Goal: Communication & Community: Answer question/provide support

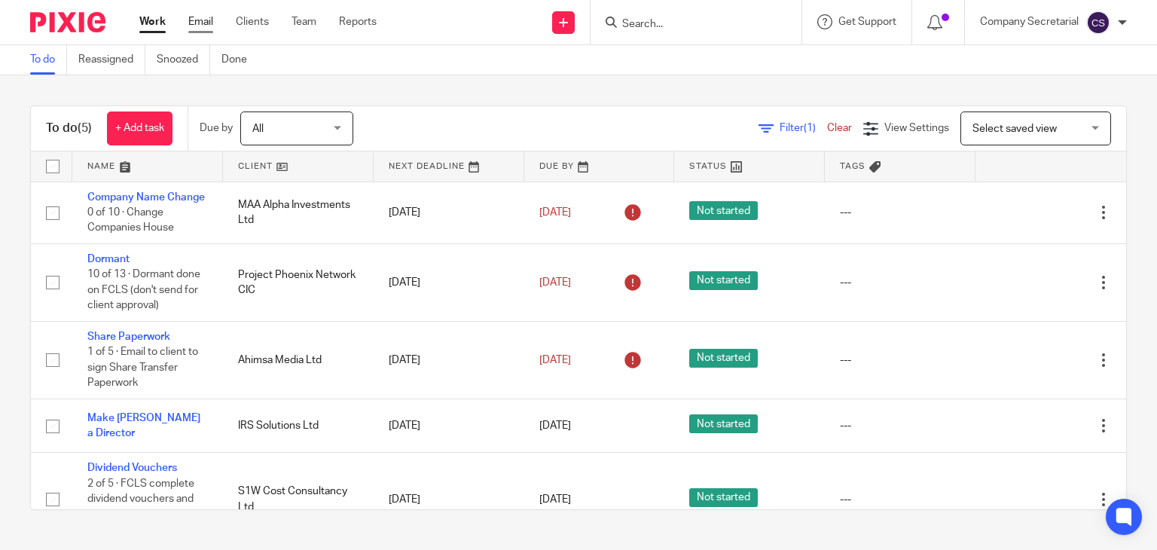
click at [205, 22] on link "Email" at bounding box center [200, 21] width 25 height 15
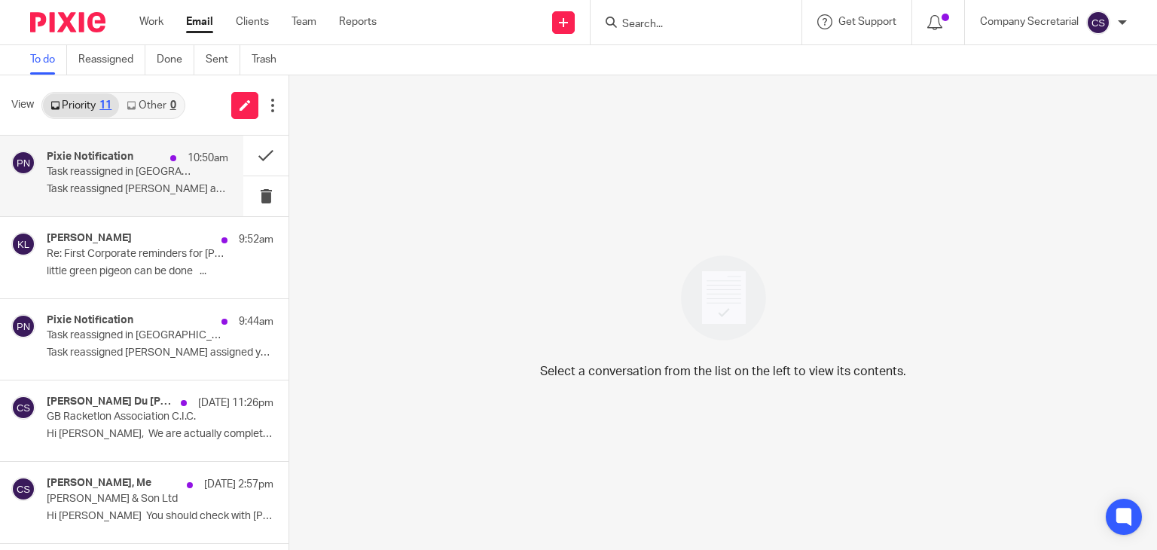
click at [166, 188] on p "Task reassigned [PERSON_NAME] assigned you the..." at bounding box center [138, 189] width 182 height 13
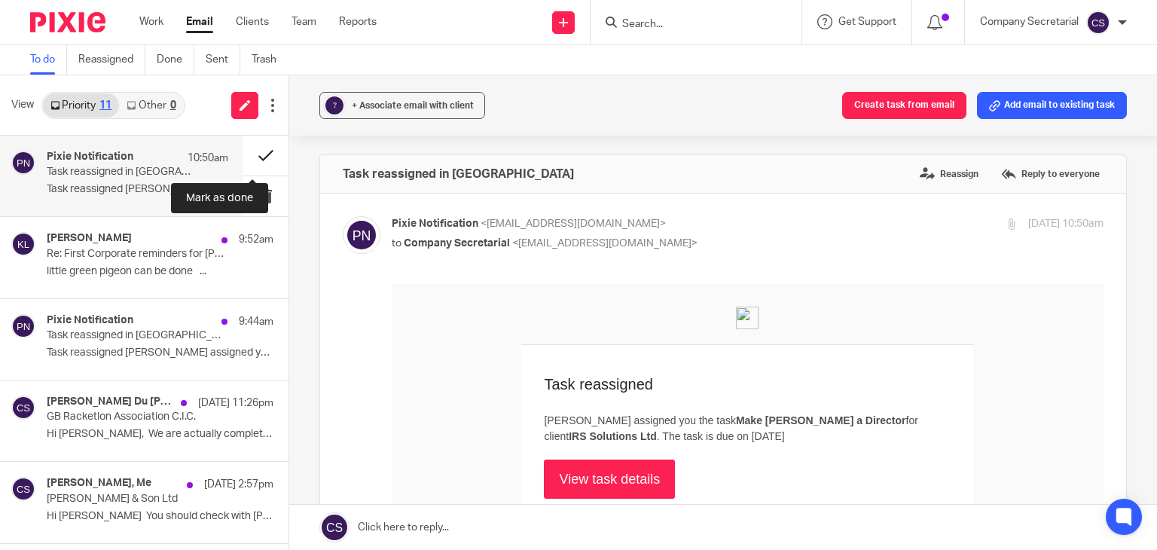
click at [243, 153] on button at bounding box center [265, 156] width 45 height 40
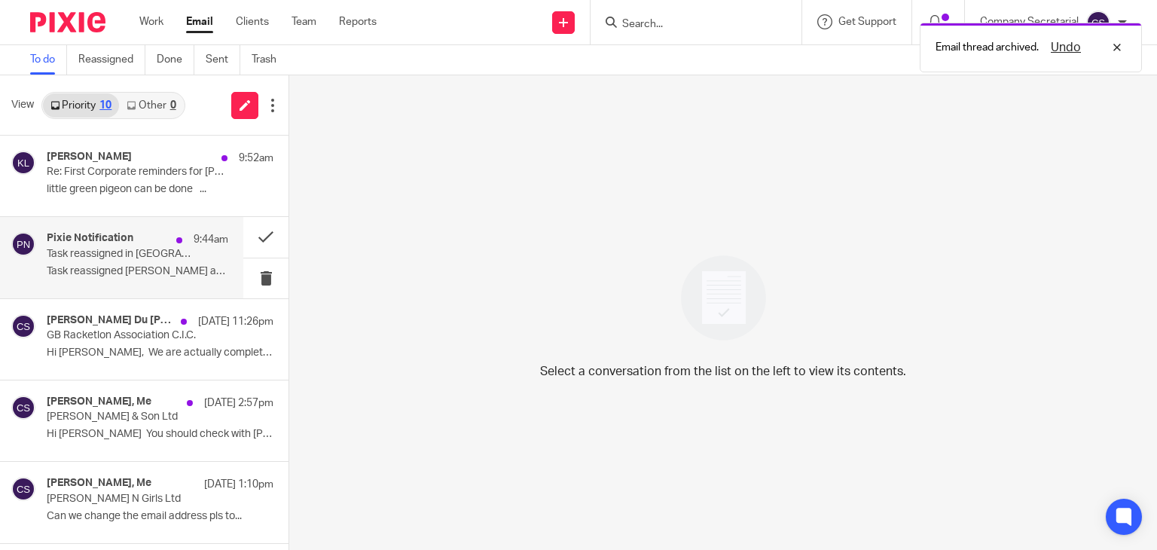
click at [141, 272] on p "Task reassigned Michaela Moloney assigned you..." at bounding box center [138, 271] width 182 height 13
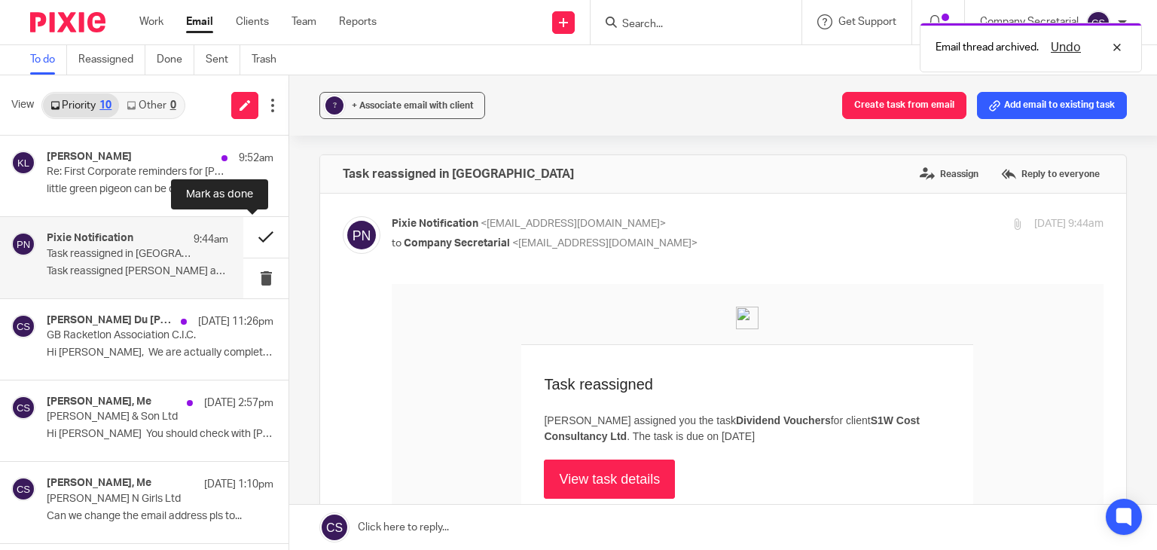
click at [243, 235] on button at bounding box center [265, 237] width 45 height 40
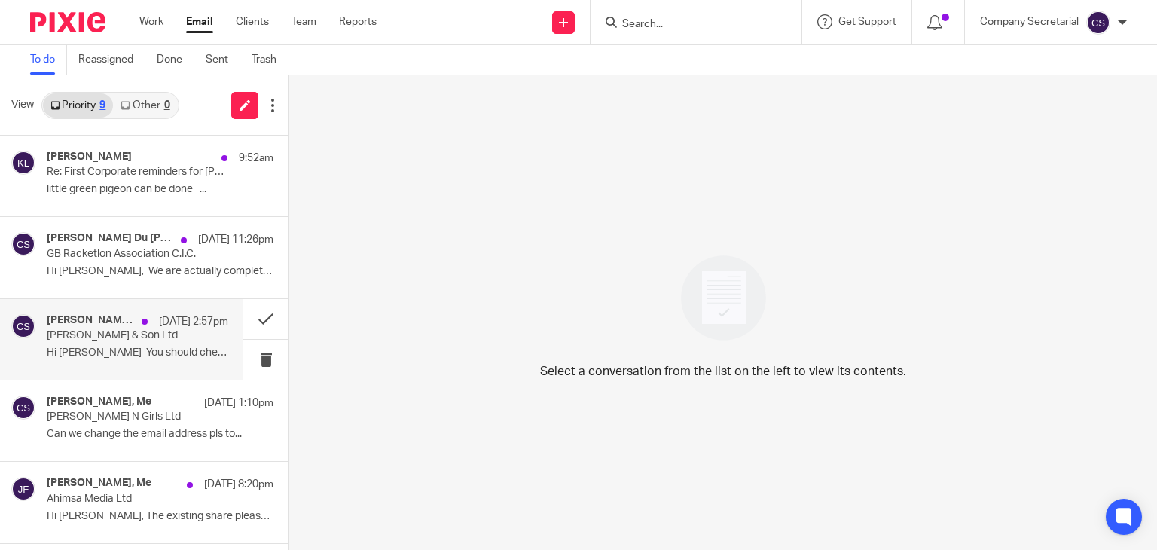
click at [166, 334] on p "[PERSON_NAME] & Son Ltd" at bounding box center [119, 335] width 145 height 13
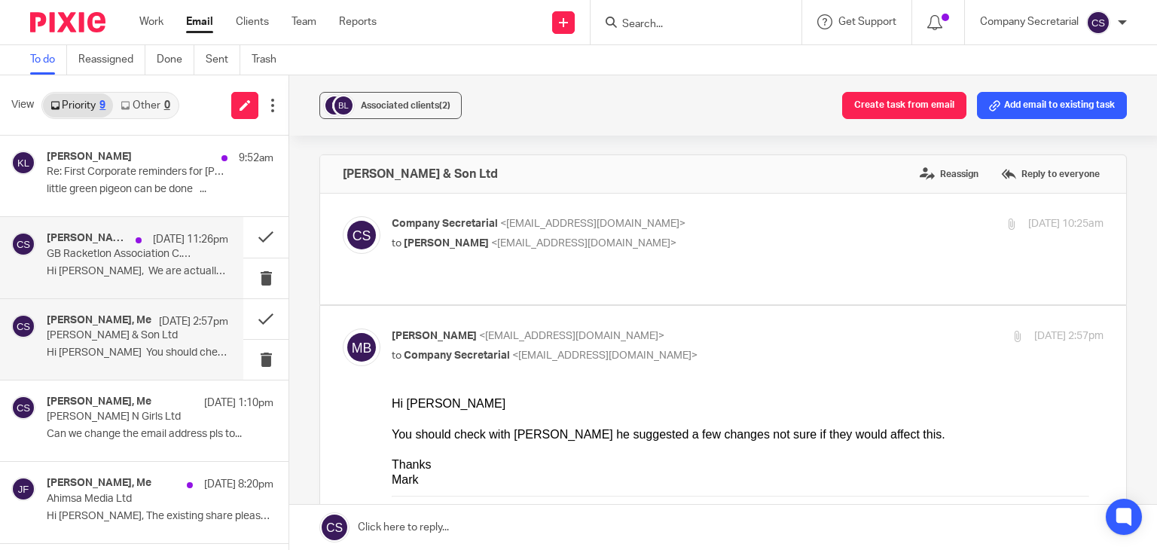
click at [171, 283] on div "Alex Du Noyer, Me 24 Sep 11:26pm GB Racketlon Association C.I.C. Hi Sam, We are…" at bounding box center [121, 257] width 243 height 81
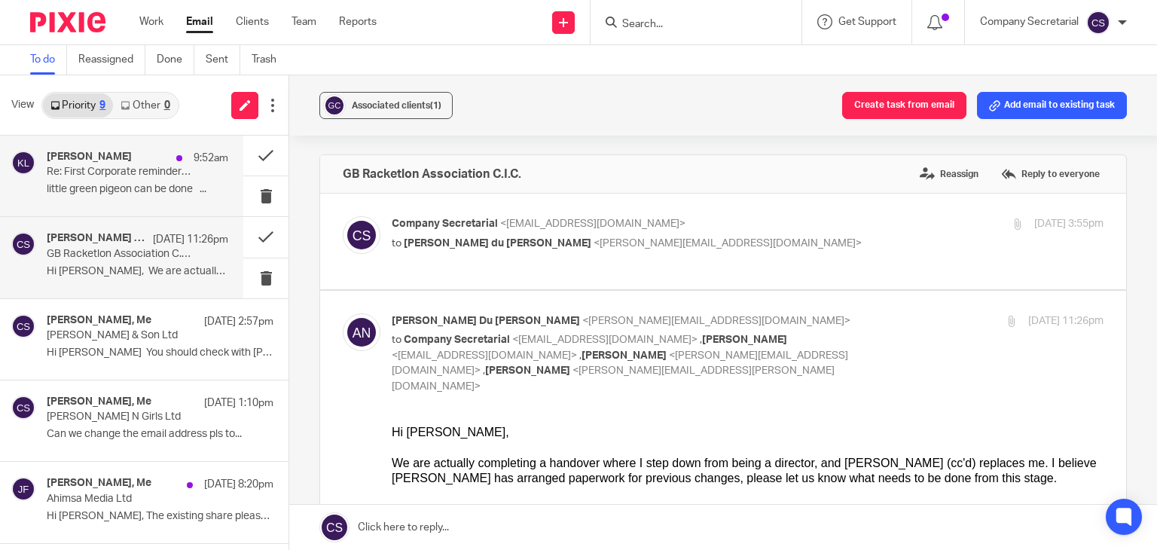
click at [169, 189] on p "little green pigeon can be done ..." at bounding box center [138, 189] width 182 height 13
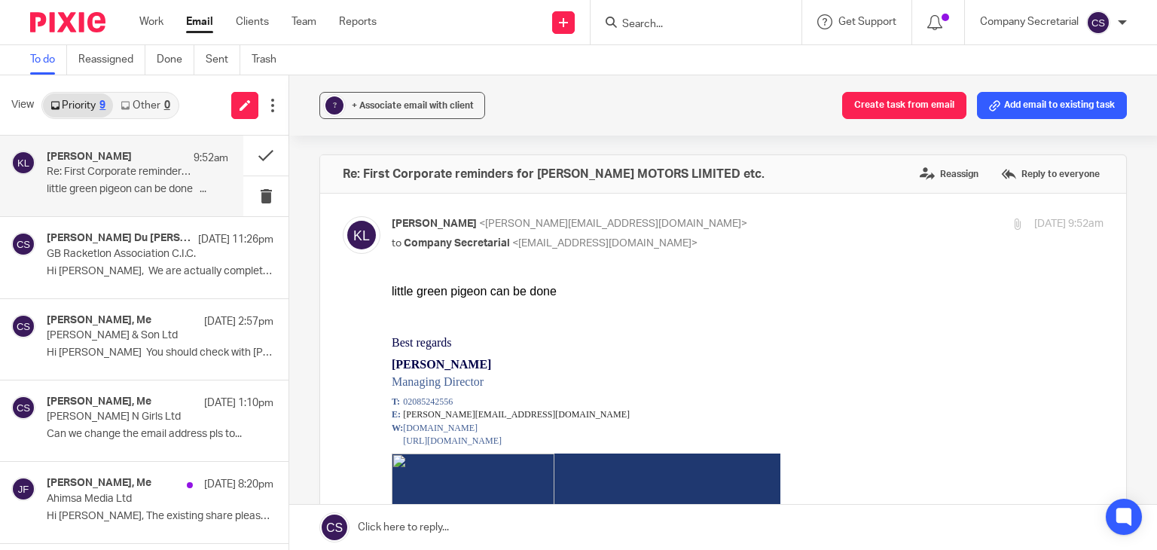
click at [485, 518] on link at bounding box center [723, 527] width 868 height 45
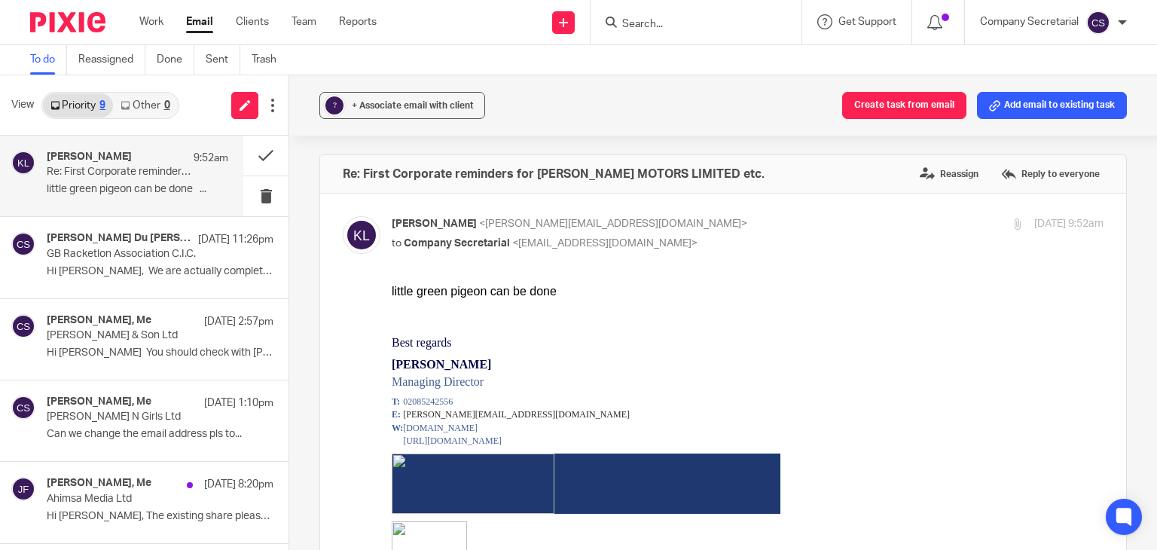
scroll to position [1818, 0]
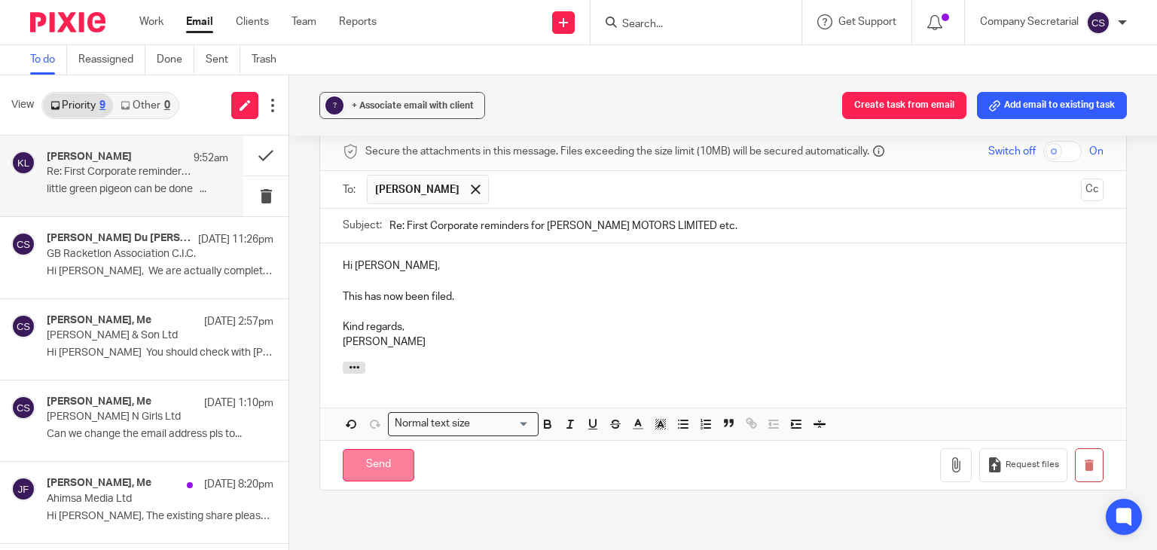
click at [401, 449] on input "Send" at bounding box center [379, 465] width 72 height 32
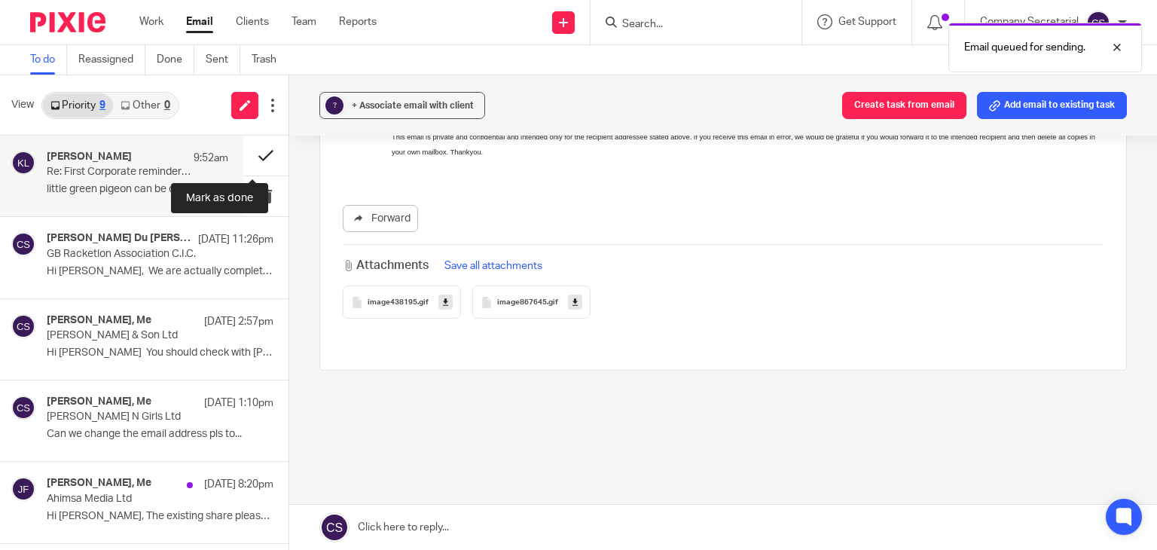
click at [243, 151] on button at bounding box center [265, 156] width 45 height 40
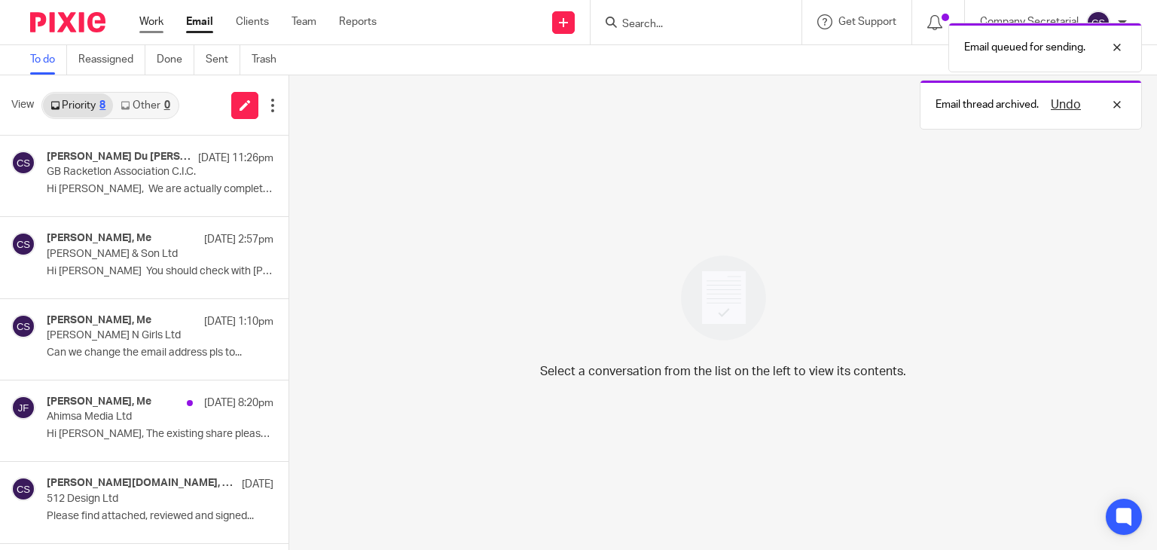
click at [158, 23] on link "Work" at bounding box center [151, 21] width 24 height 15
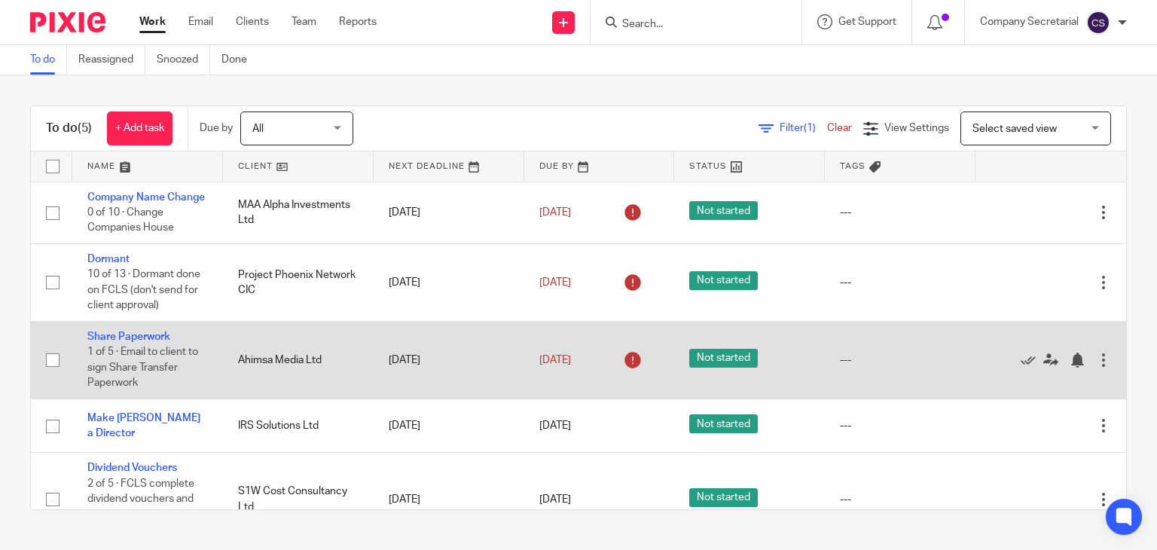
scroll to position [71, 0]
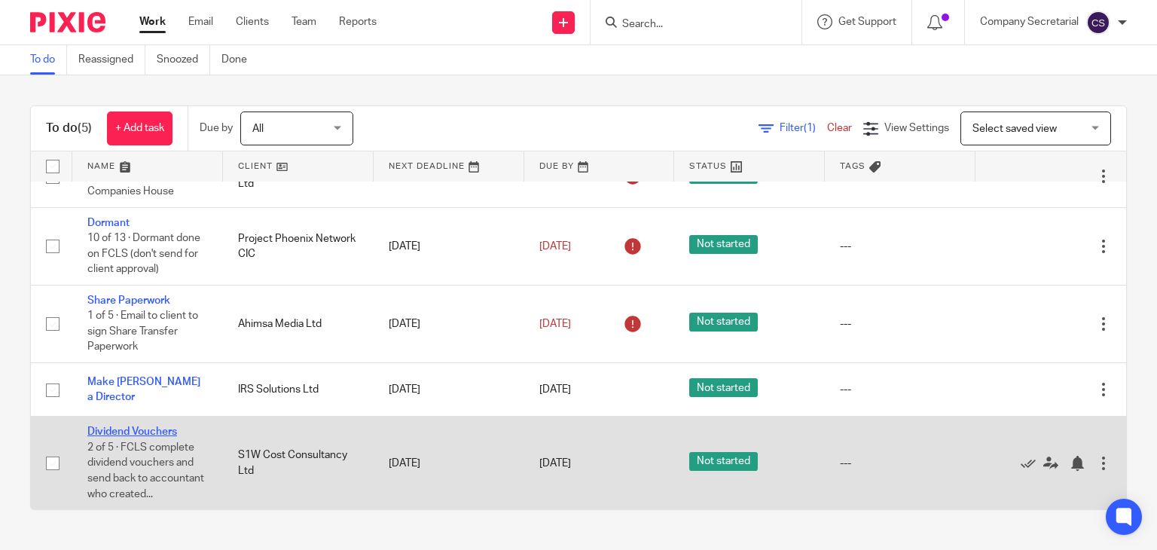
click at [142, 426] on link "Dividend Vouchers" at bounding box center [132, 431] width 90 height 11
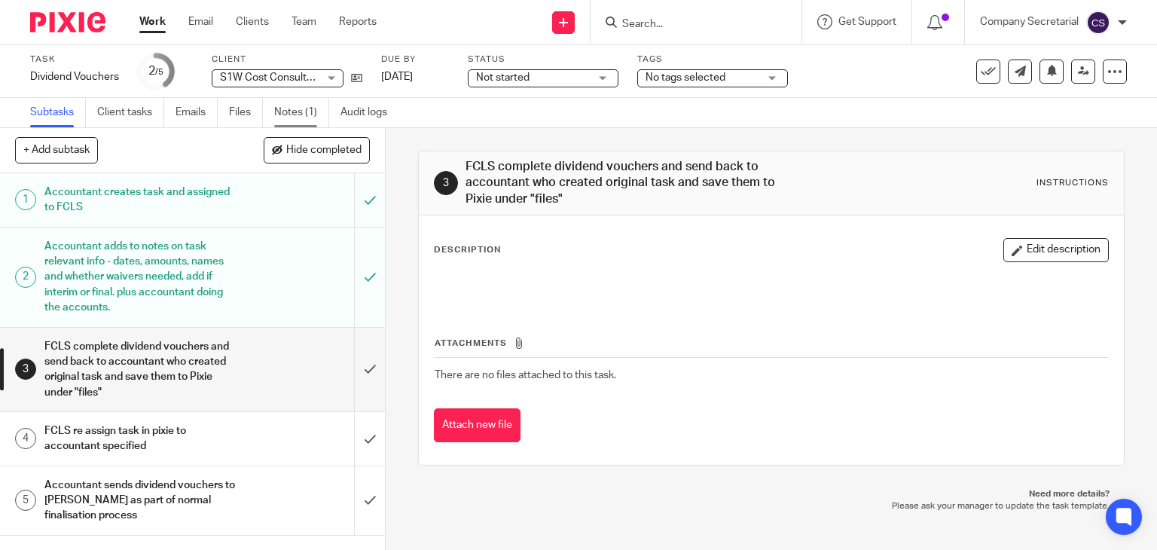
click at [303, 117] on link "Notes (1)" at bounding box center [301, 112] width 55 height 29
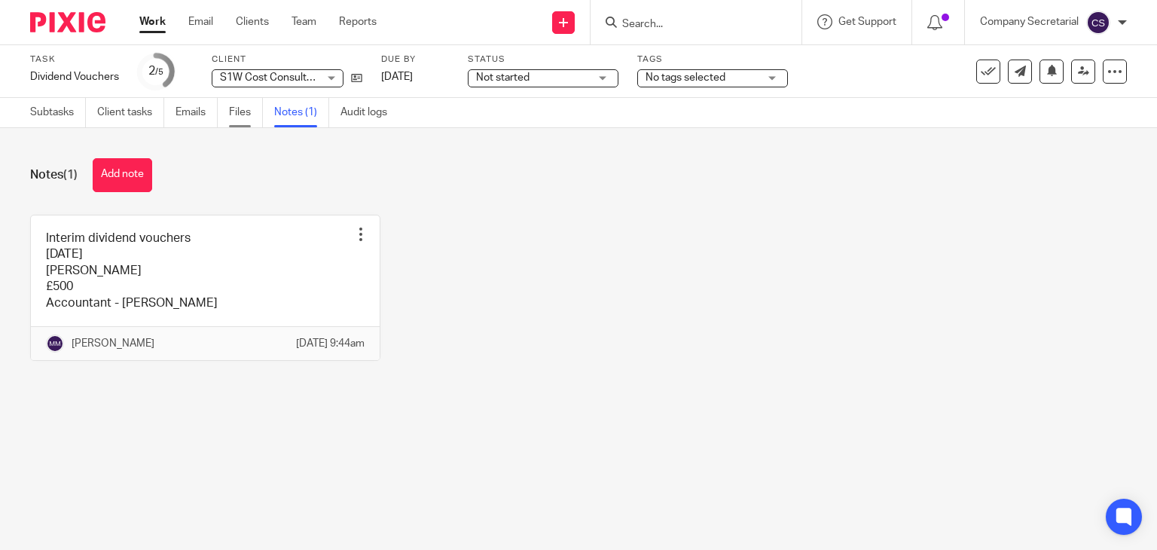
click at [246, 115] on link "Files" at bounding box center [246, 112] width 34 height 29
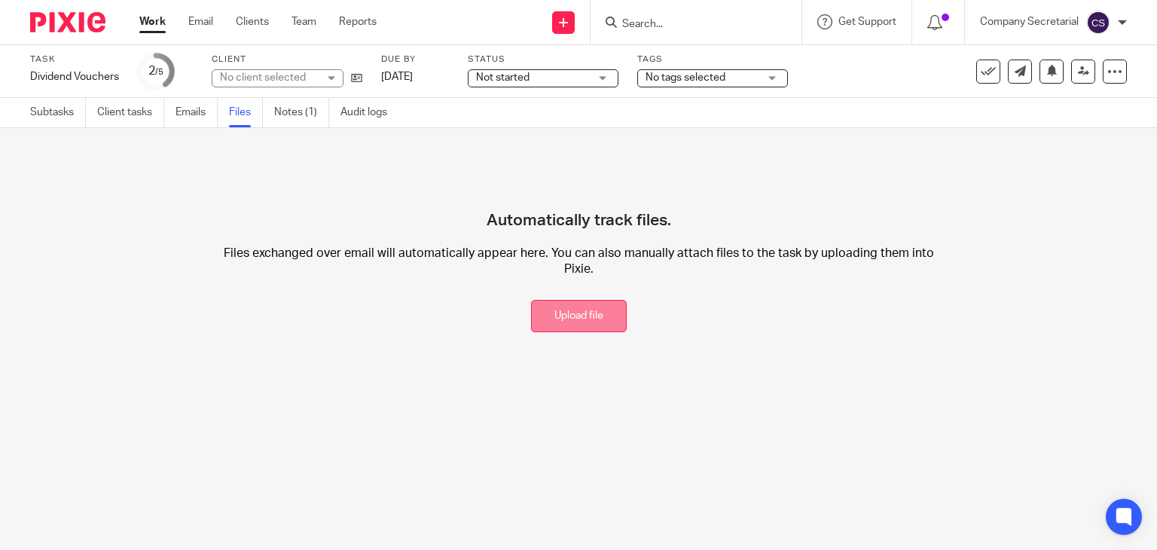
click at [561, 301] on button "Upload file" at bounding box center [579, 316] width 96 height 32
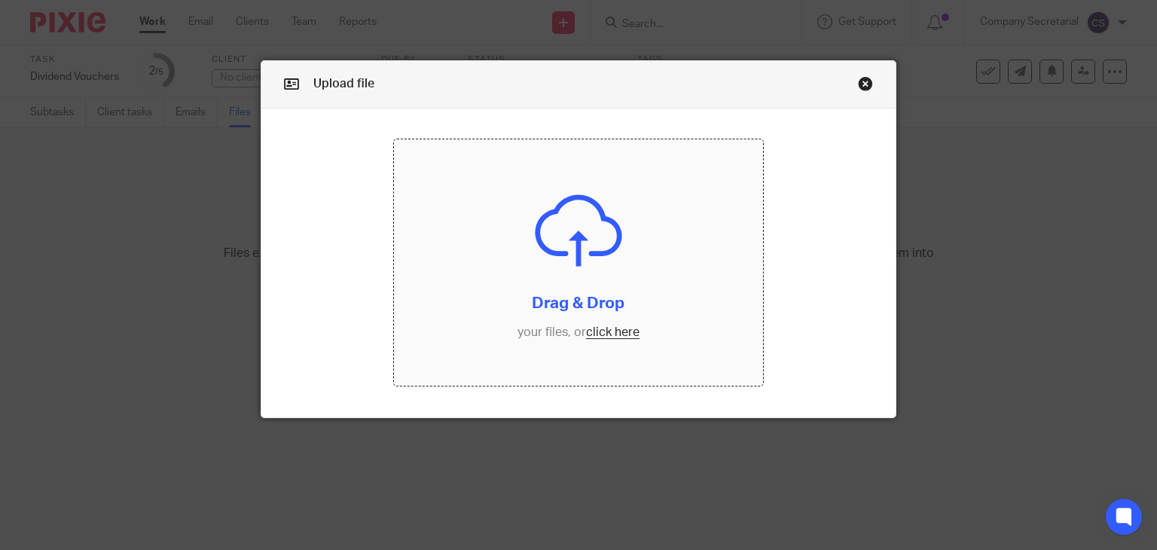
click at [588, 307] on input "file" at bounding box center [578, 262] width 369 height 246
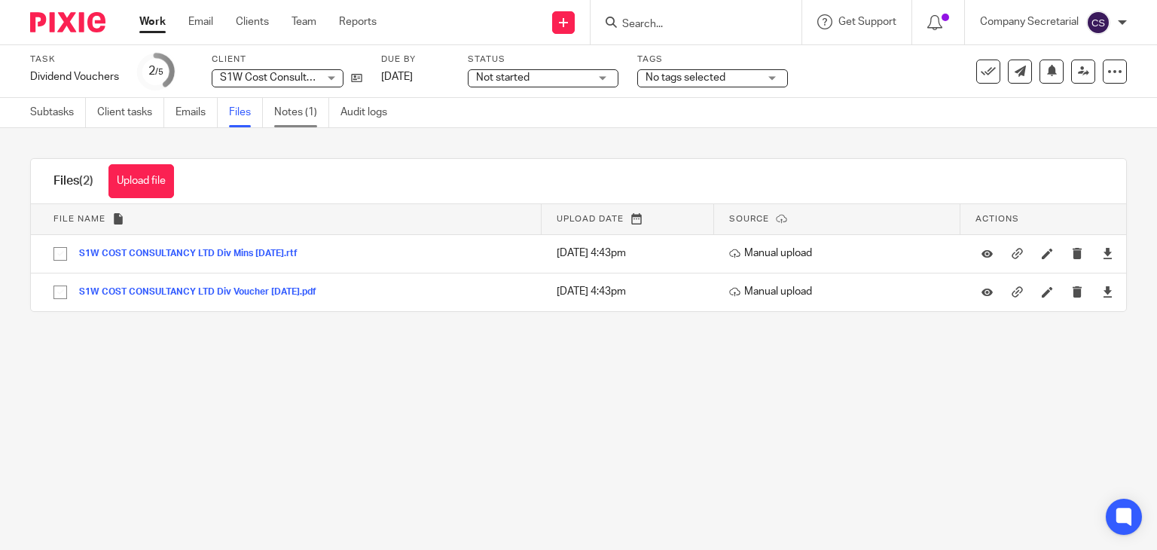
click at [310, 119] on link "Notes (1)" at bounding box center [301, 112] width 55 height 29
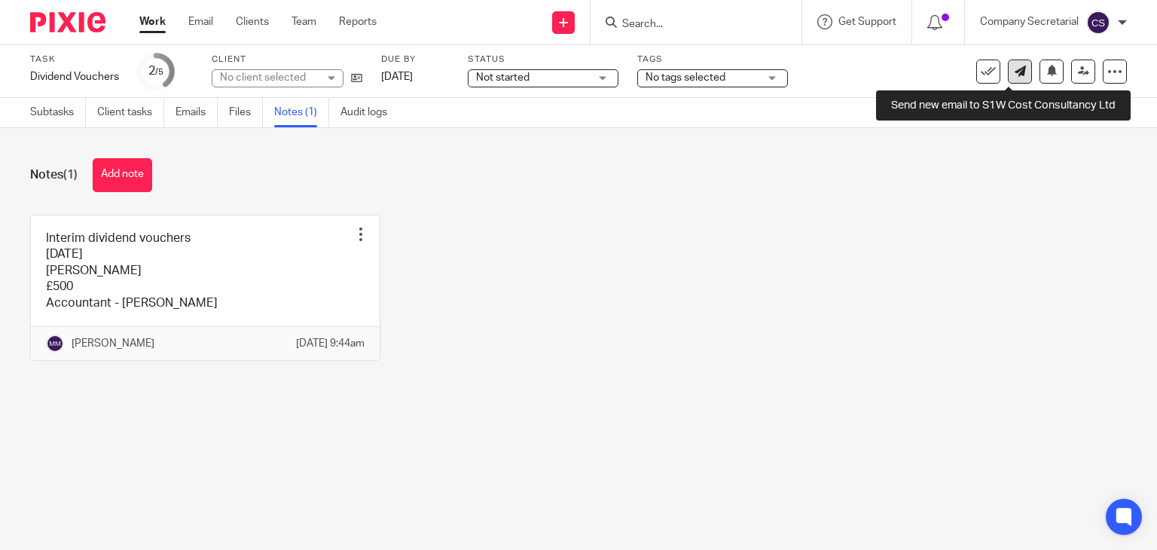
click at [1015, 72] on icon at bounding box center [1020, 71] width 11 height 11
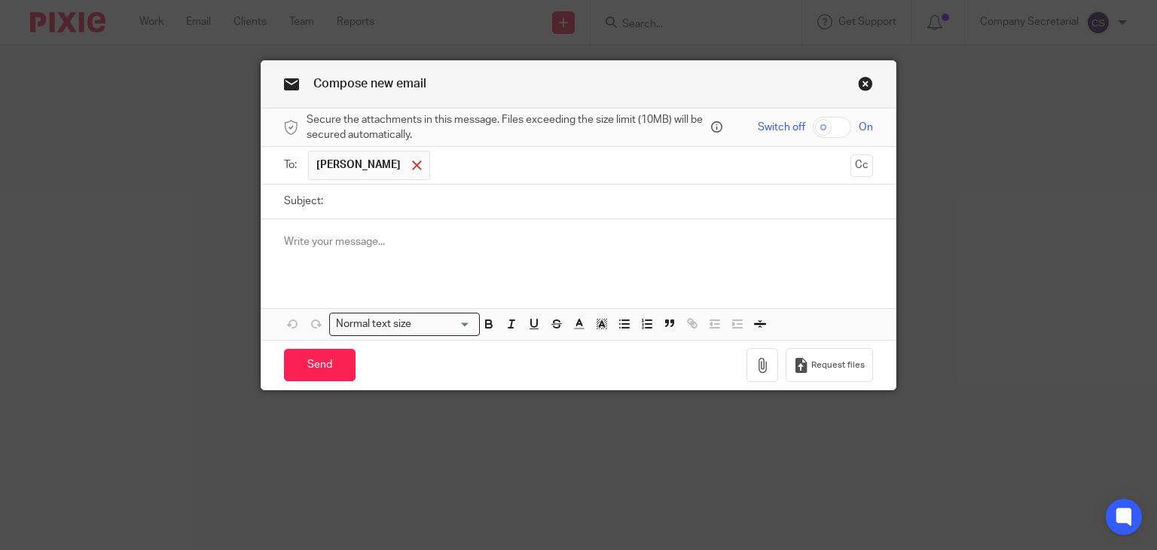
click at [412, 166] on span at bounding box center [417, 165] width 10 height 10
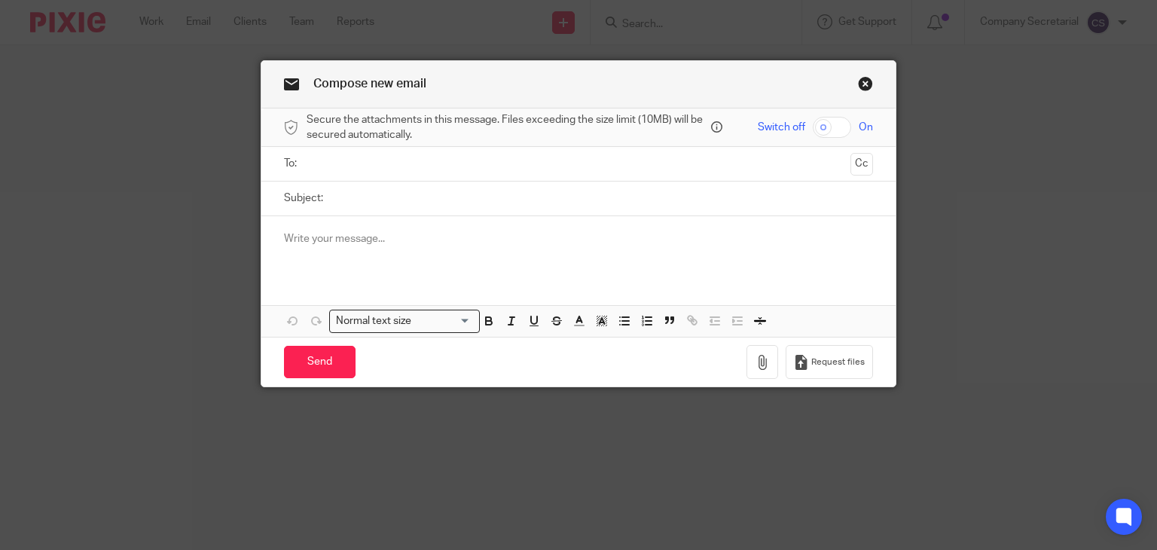
click at [399, 166] on input "text" at bounding box center [578, 163] width 533 height 17
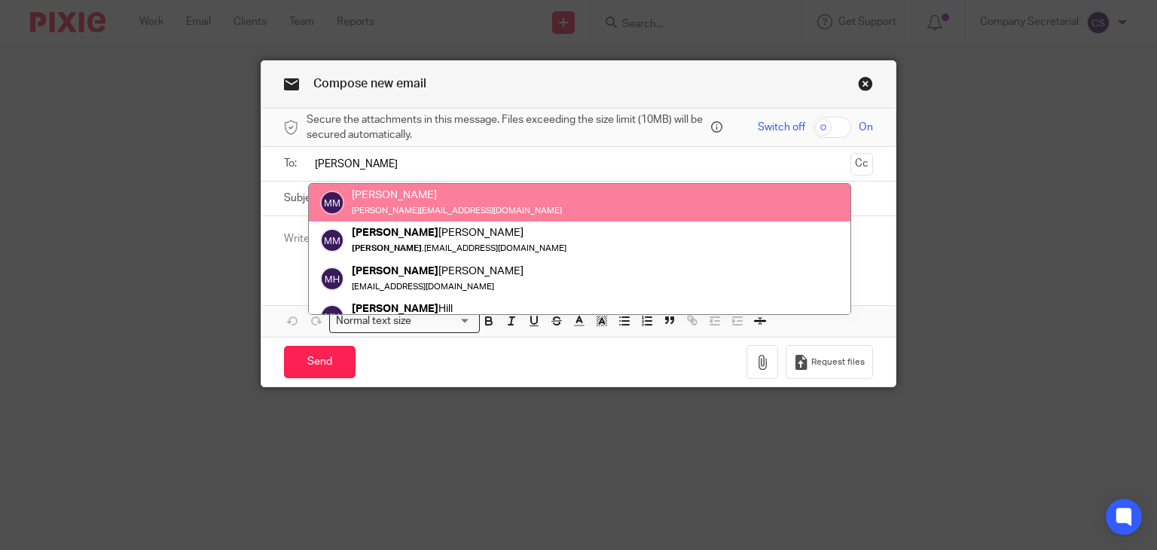
type input "michael"
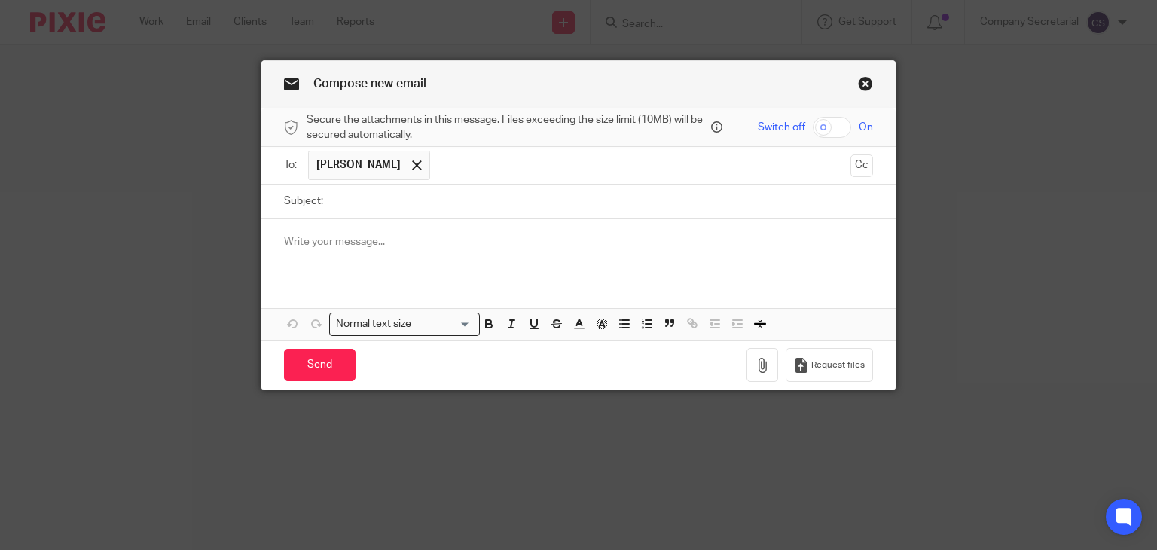
click at [407, 204] on input "Subject:" at bounding box center [602, 202] width 543 height 34
paste input "S1W COST CONSULTANCY LTD"
type input "S1W COST CONSULTANCY LTD Dividend"
click at [354, 235] on p at bounding box center [579, 241] width 590 height 15
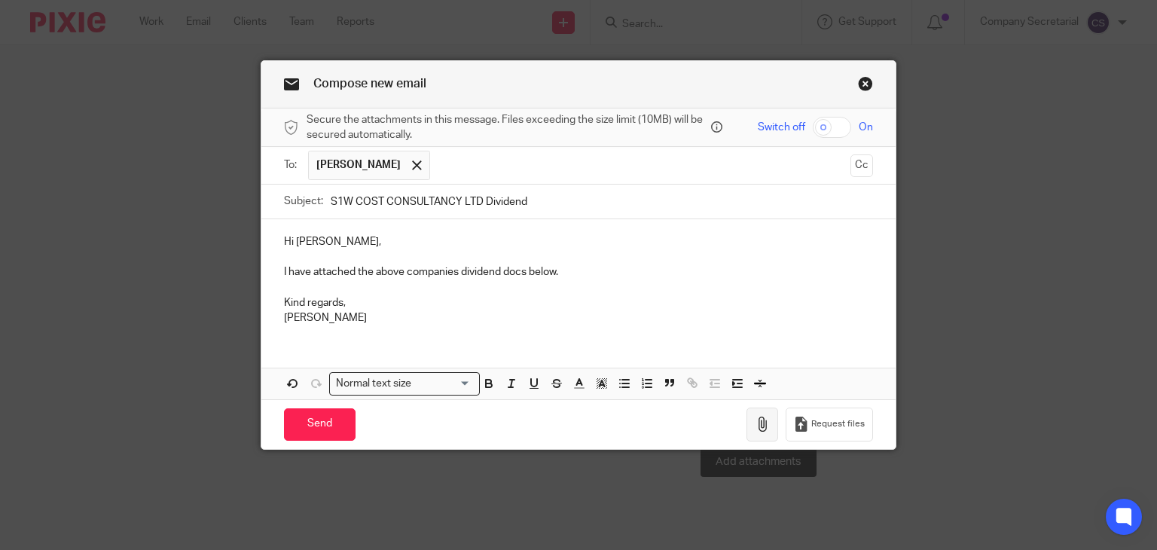
click at [755, 417] on icon "button" at bounding box center [762, 424] width 15 height 15
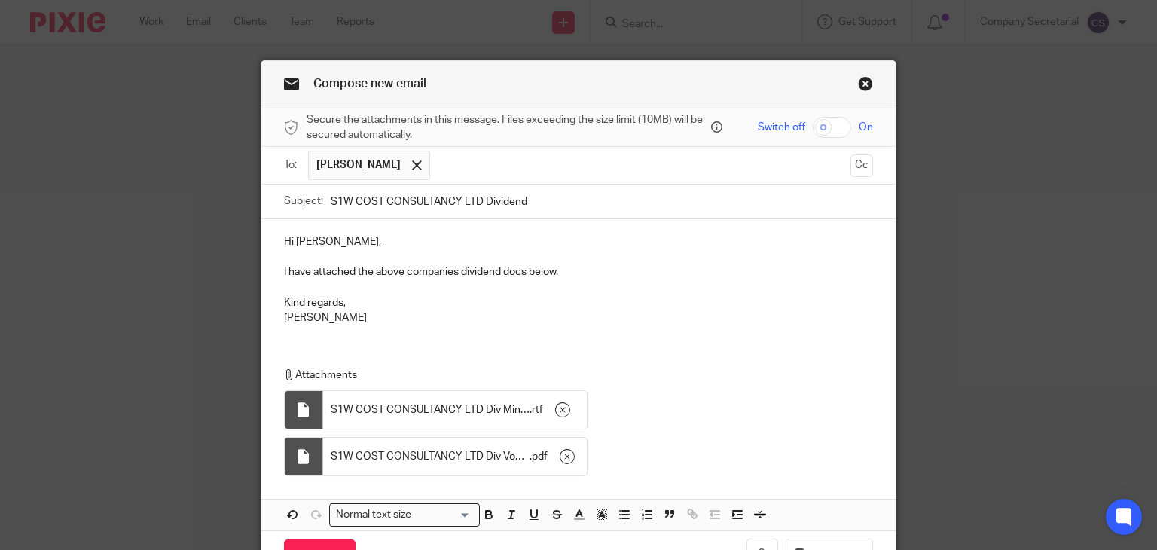
scroll to position [90, 0]
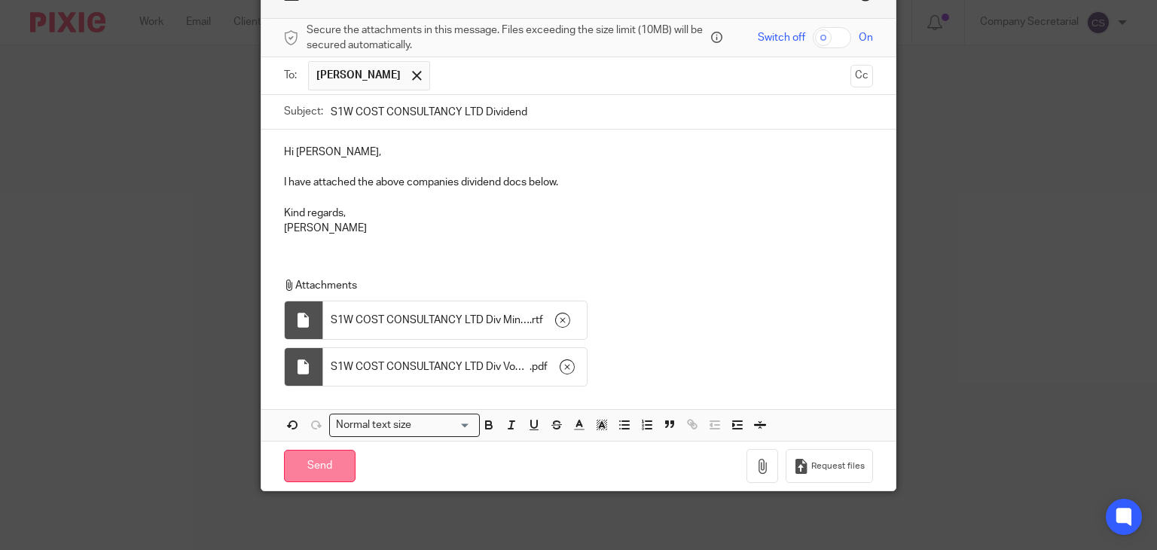
click at [328, 466] on input "Send" at bounding box center [320, 466] width 72 height 32
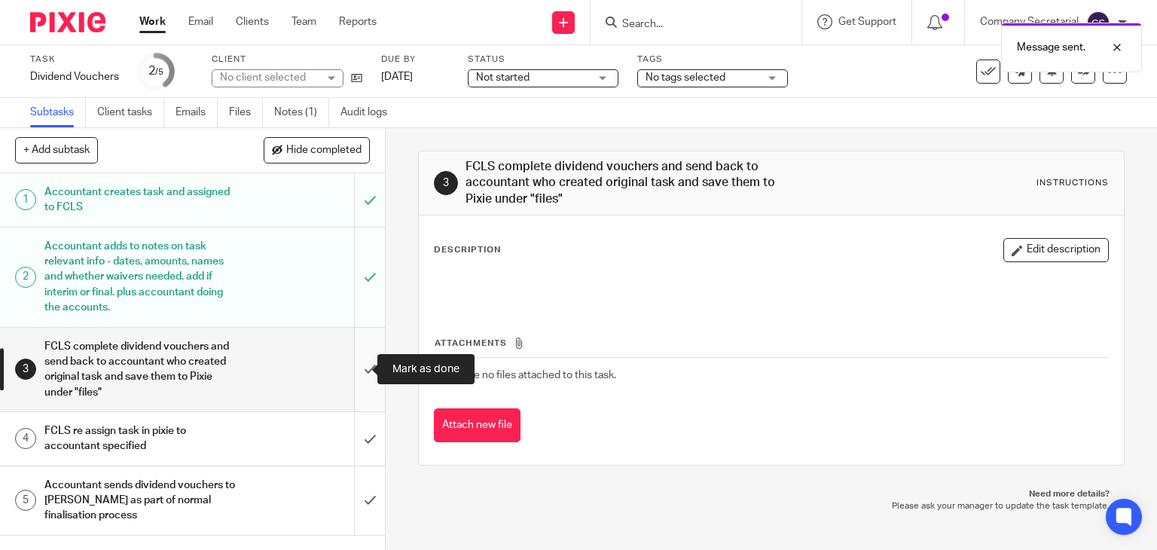
click at [355, 387] on input "submit" at bounding box center [192, 370] width 385 height 84
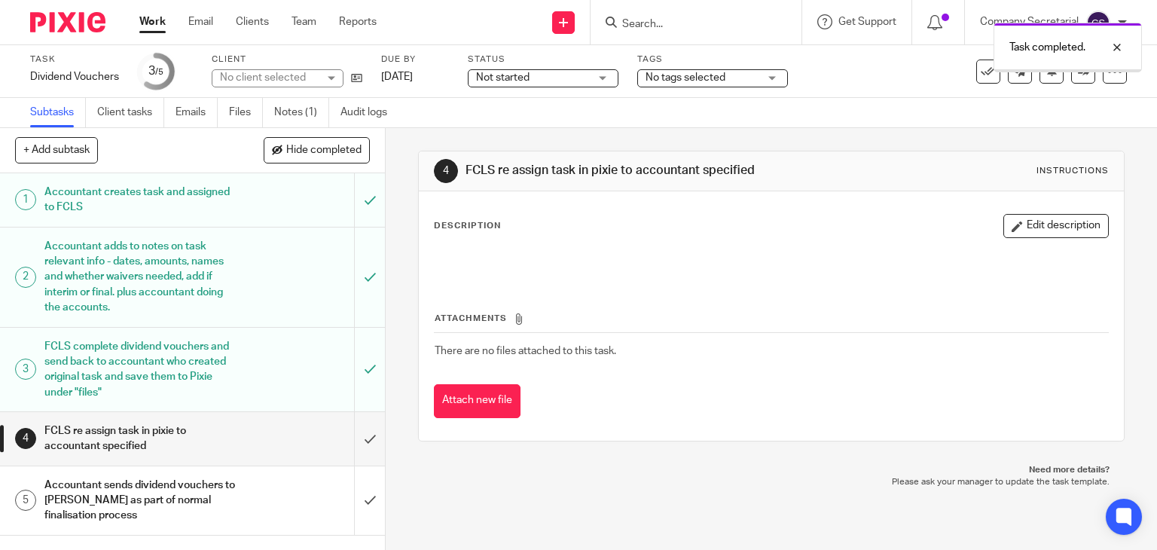
click at [357, 432] on input "submit" at bounding box center [192, 438] width 385 height 53
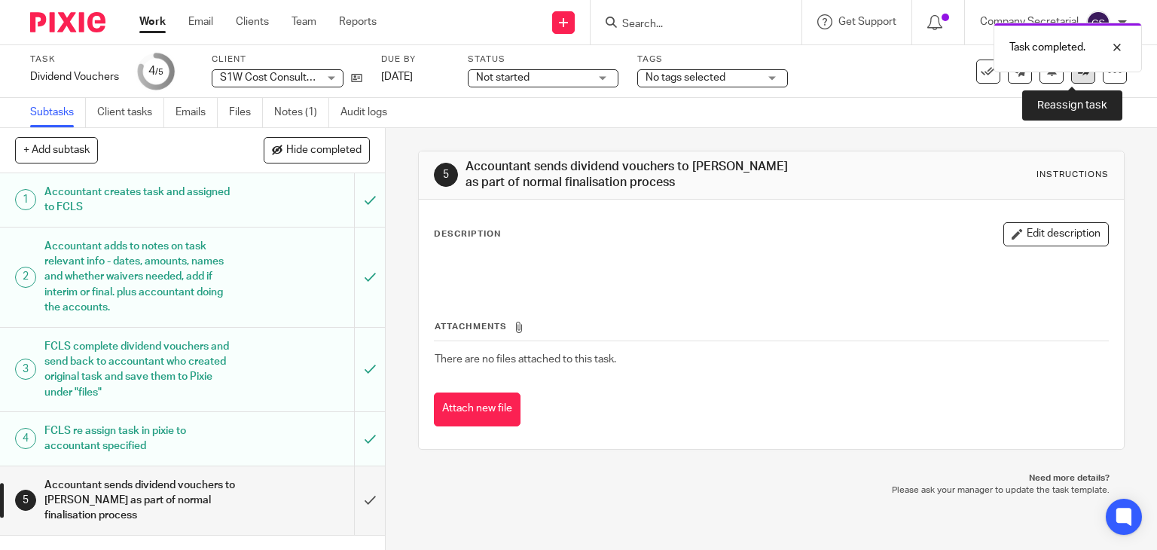
click at [1071, 79] on link at bounding box center [1083, 72] width 24 height 24
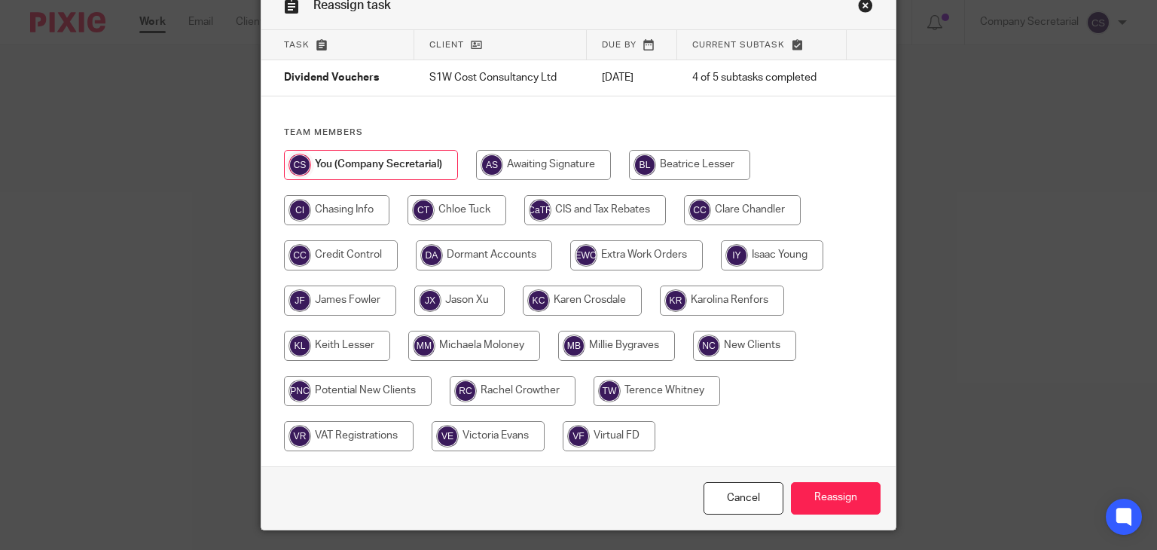
scroll to position [81, 0]
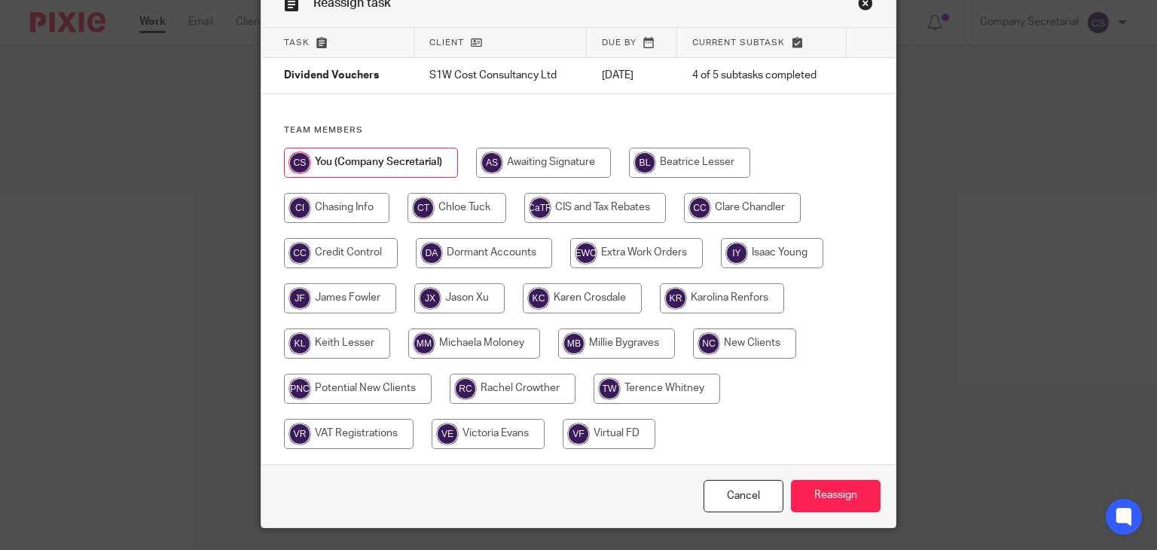
click at [488, 338] on input "radio" at bounding box center [474, 343] width 132 height 30
radio input "true"
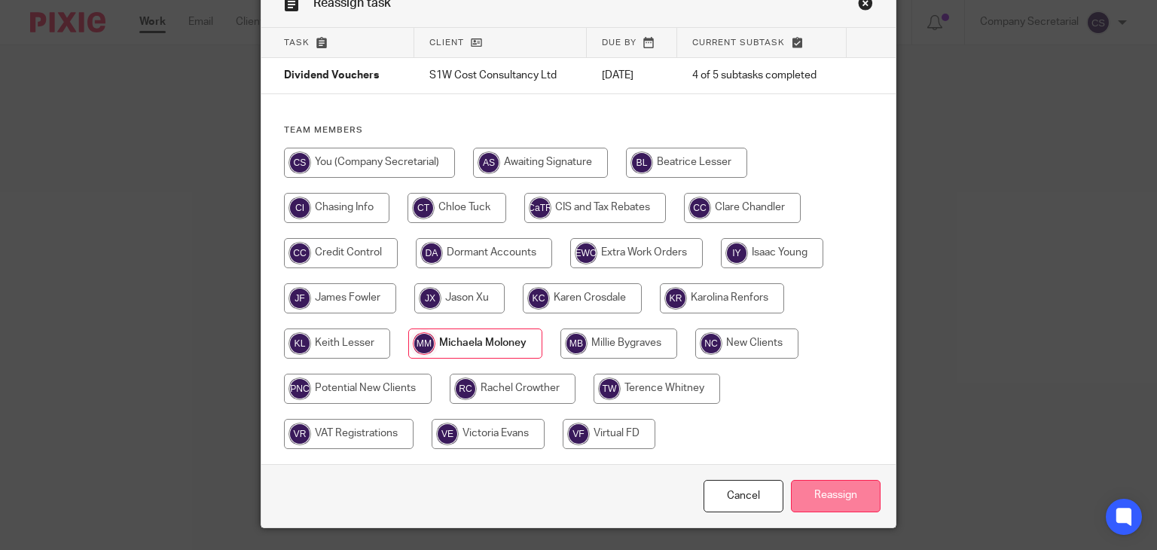
click at [842, 490] on input "Reassign" at bounding box center [836, 496] width 90 height 32
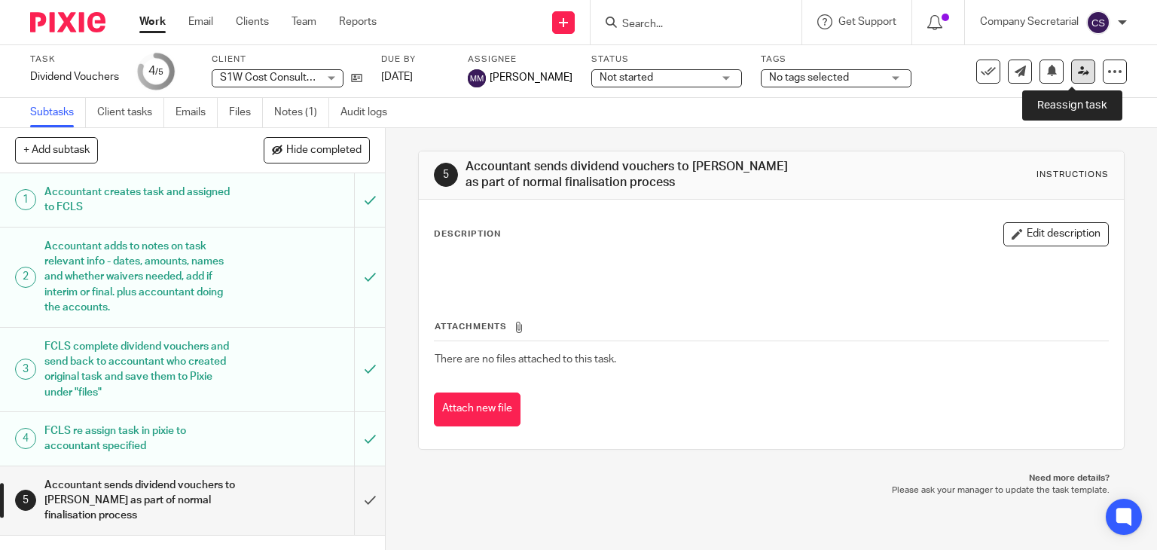
click at [1078, 72] on icon at bounding box center [1083, 71] width 11 height 11
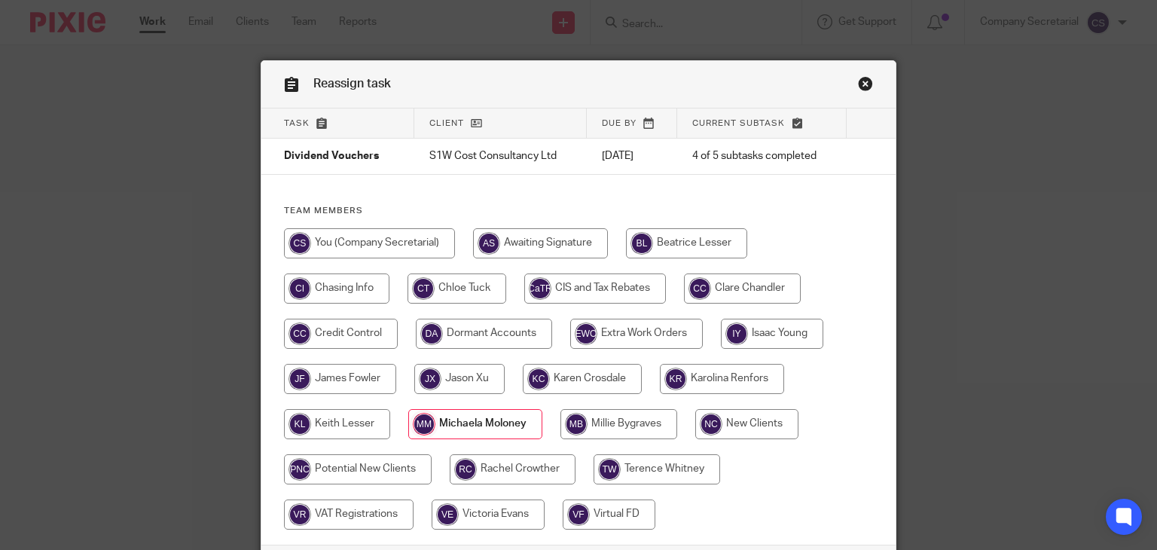
click at [858, 82] on link "Close this dialog window" at bounding box center [865, 86] width 15 height 20
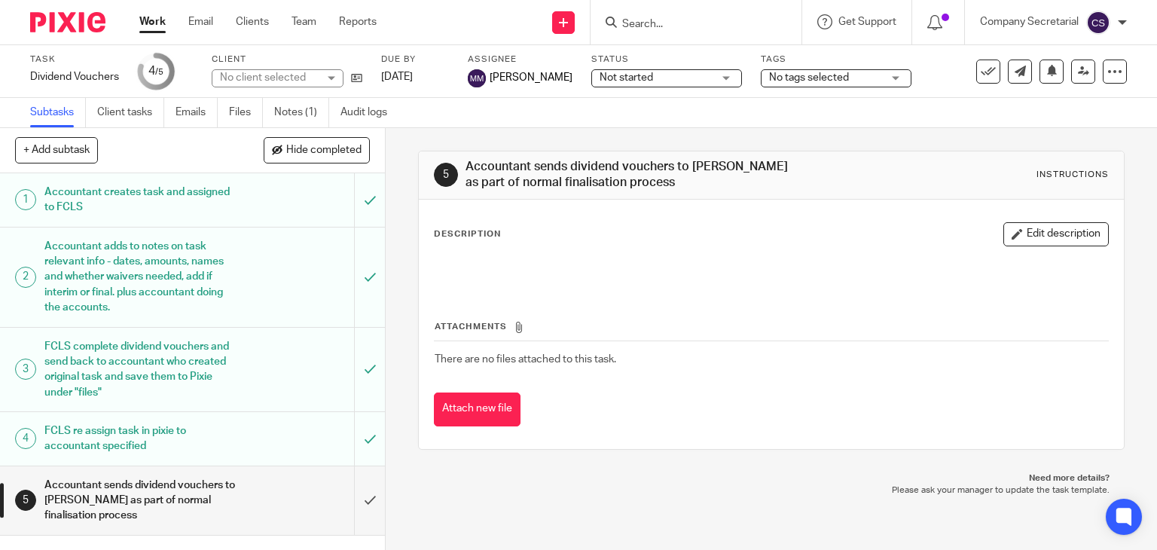
click at [74, 20] on img at bounding box center [67, 22] width 75 height 20
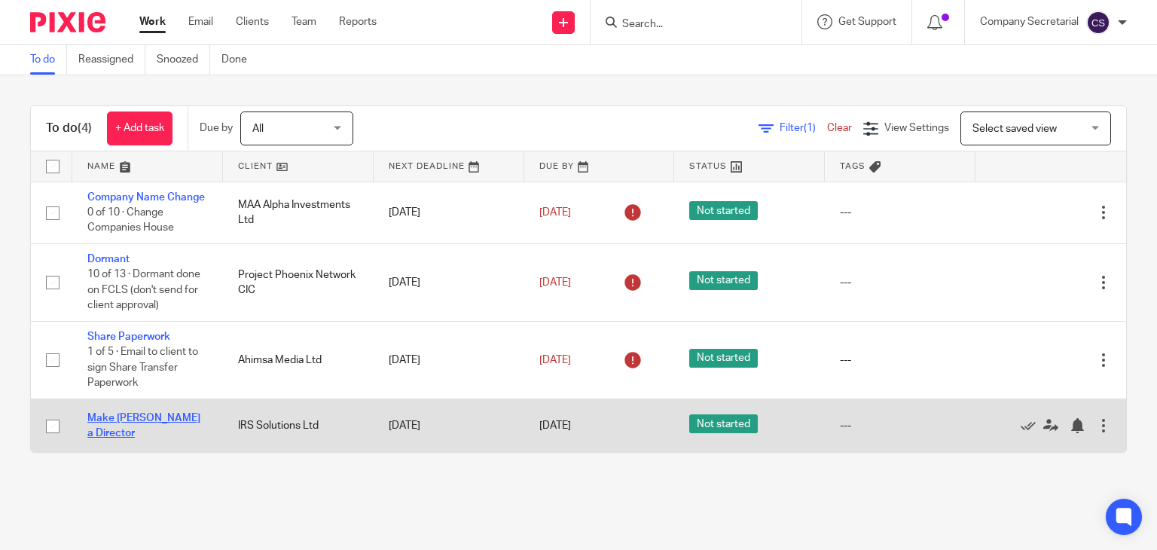
click at [186, 438] on link "Make [PERSON_NAME] a Director" at bounding box center [143, 426] width 113 height 26
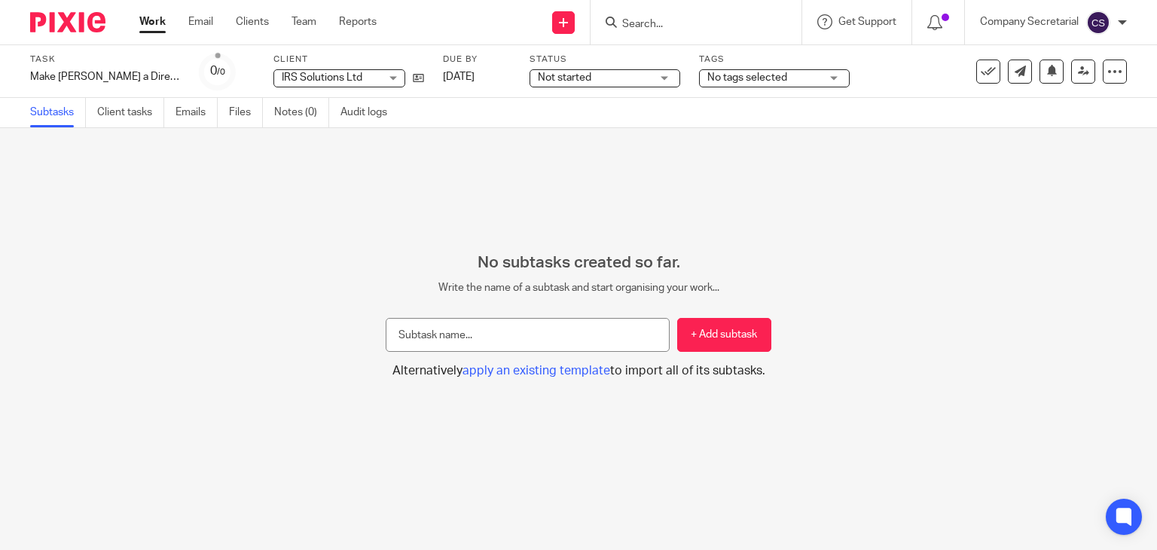
click at [83, 21] on img at bounding box center [67, 22] width 75 height 20
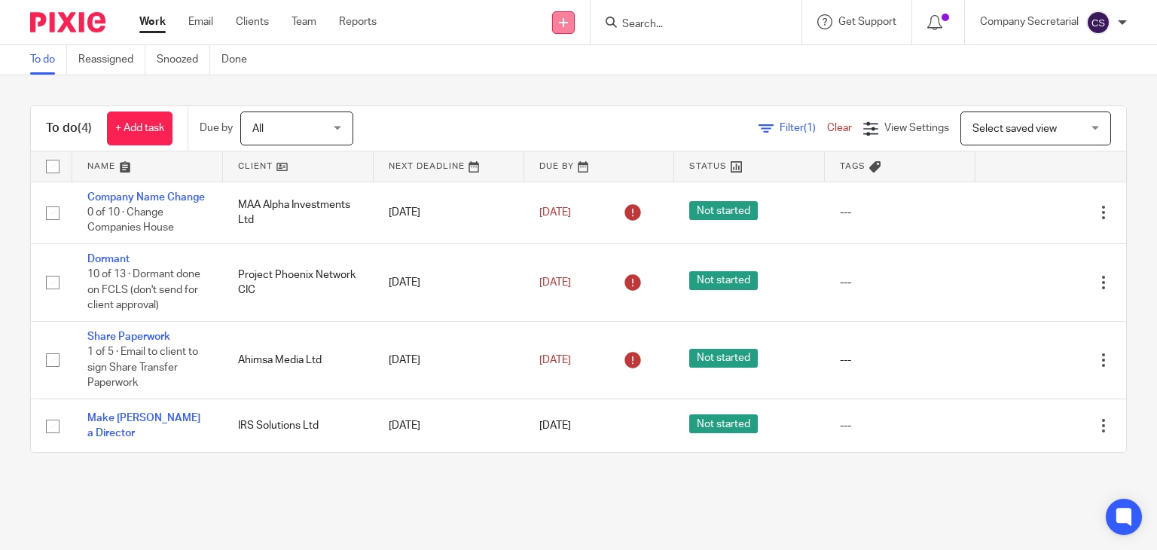
click at [564, 22] on icon at bounding box center [563, 22] width 9 height 9
click at [570, 67] on link "Send new email" at bounding box center [562, 71] width 93 height 22
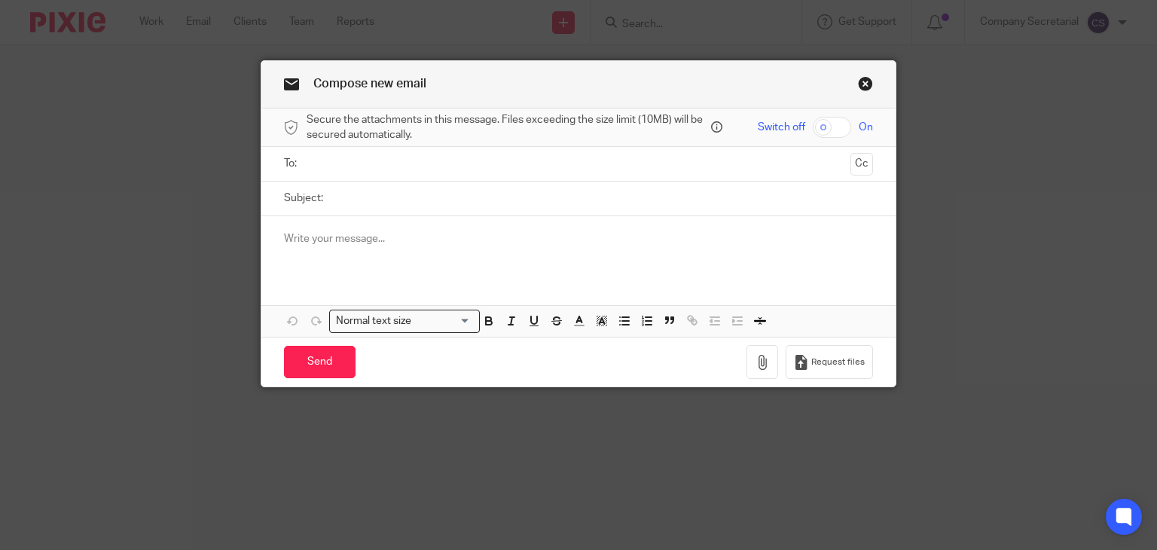
click at [402, 161] on input "text" at bounding box center [578, 163] width 533 height 17
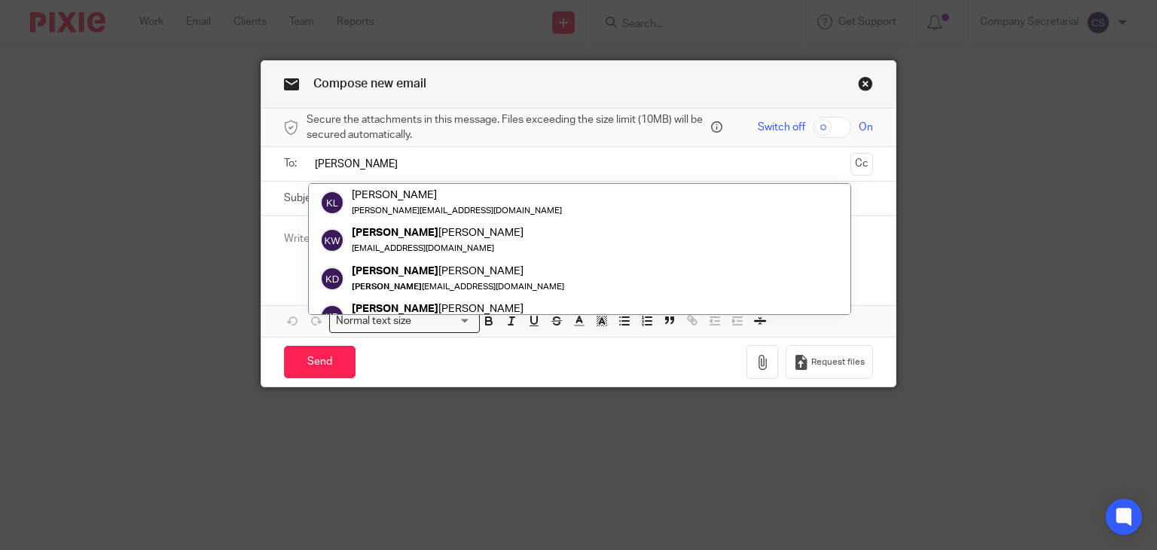
type input "keith"
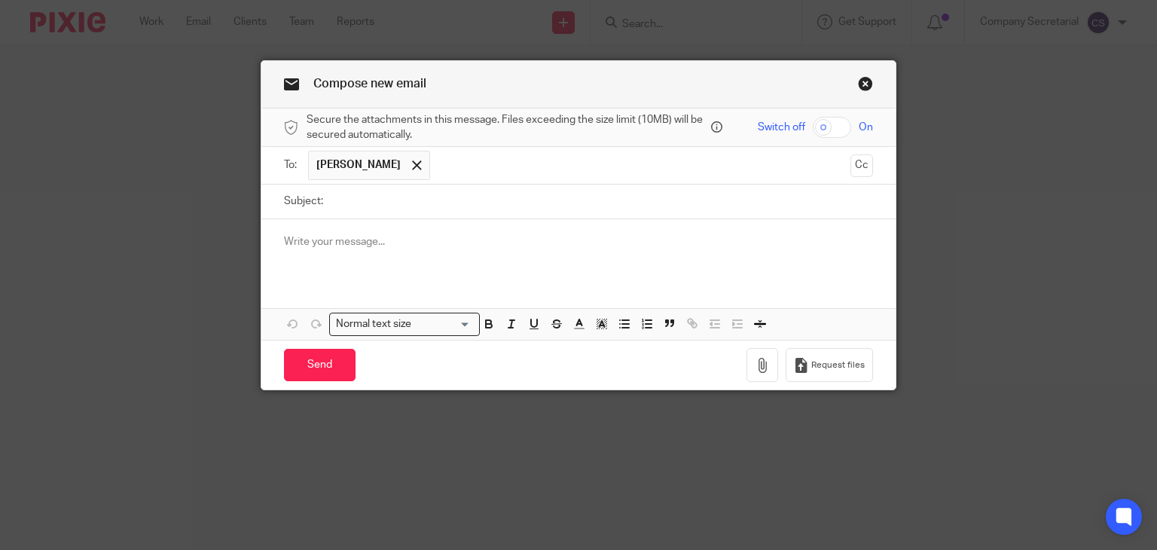
click at [399, 199] on input "Subject:" at bounding box center [602, 202] width 543 height 34
paste input "IRS SOLUTIONS LIMITED"
type input "IRS SOLUTIONS LIMITED Director Appointment"
click at [393, 231] on div at bounding box center [578, 248] width 635 height 59
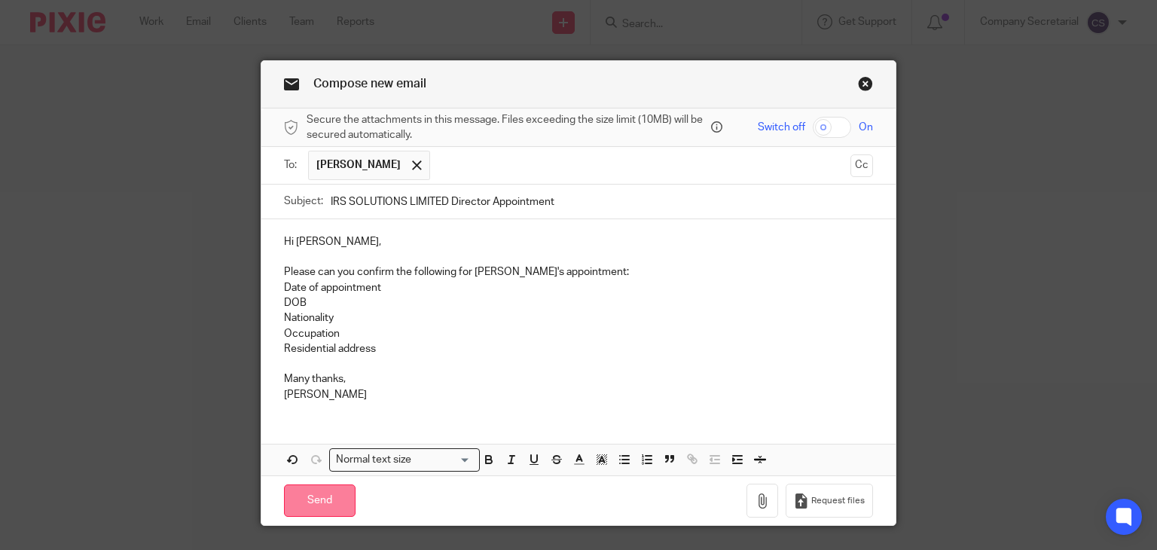
click at [338, 495] on input "Send" at bounding box center [320, 500] width 72 height 32
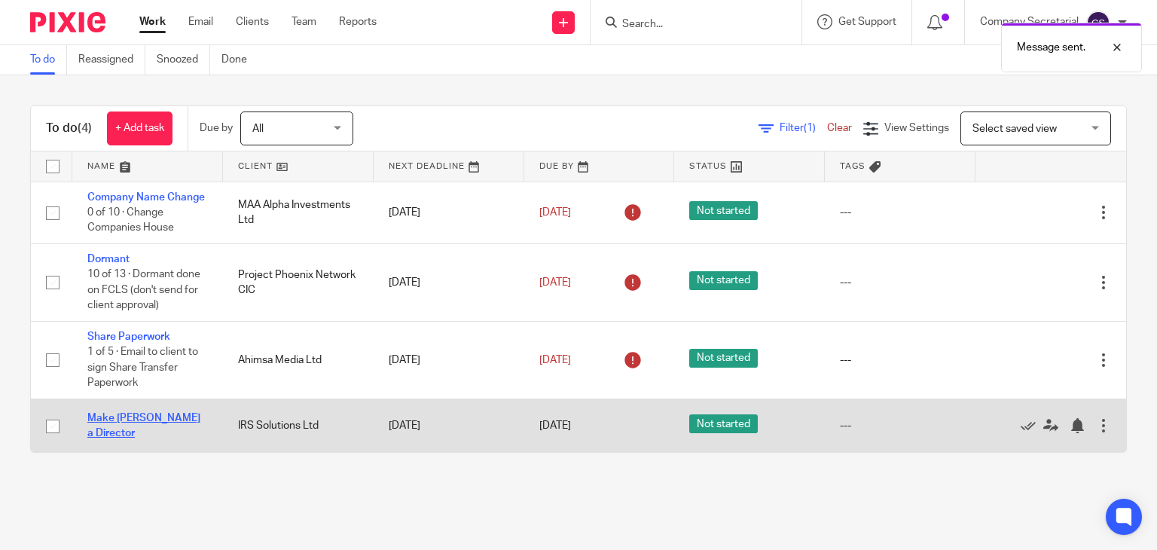
click at [185, 438] on link "Make [PERSON_NAME] a Director" at bounding box center [143, 426] width 113 height 26
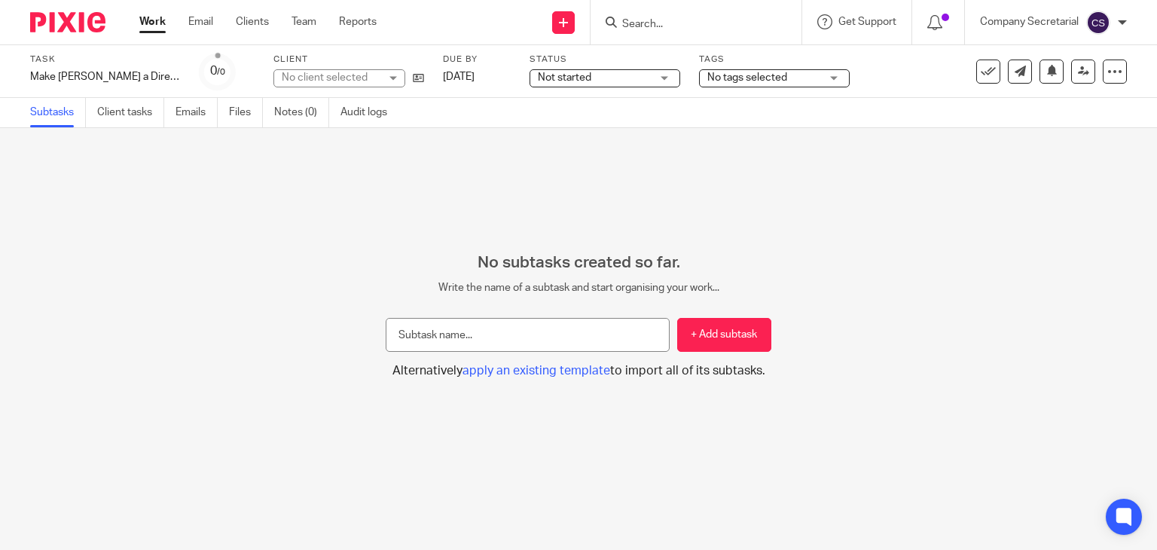
click at [631, 81] on div "Not started Not started" at bounding box center [605, 78] width 151 height 18
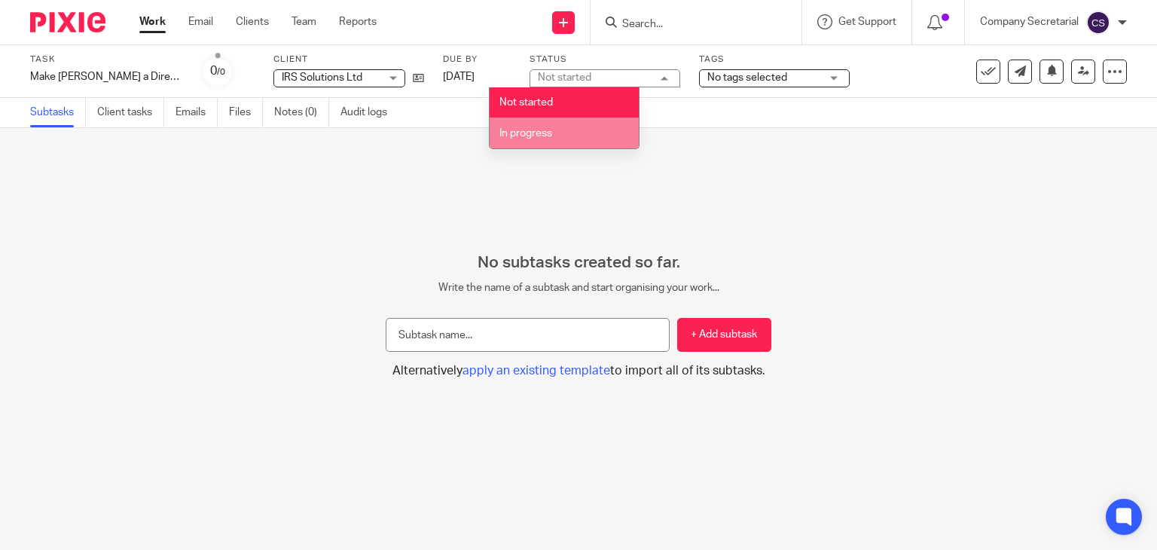
click at [606, 130] on li "In progress" at bounding box center [564, 133] width 149 height 31
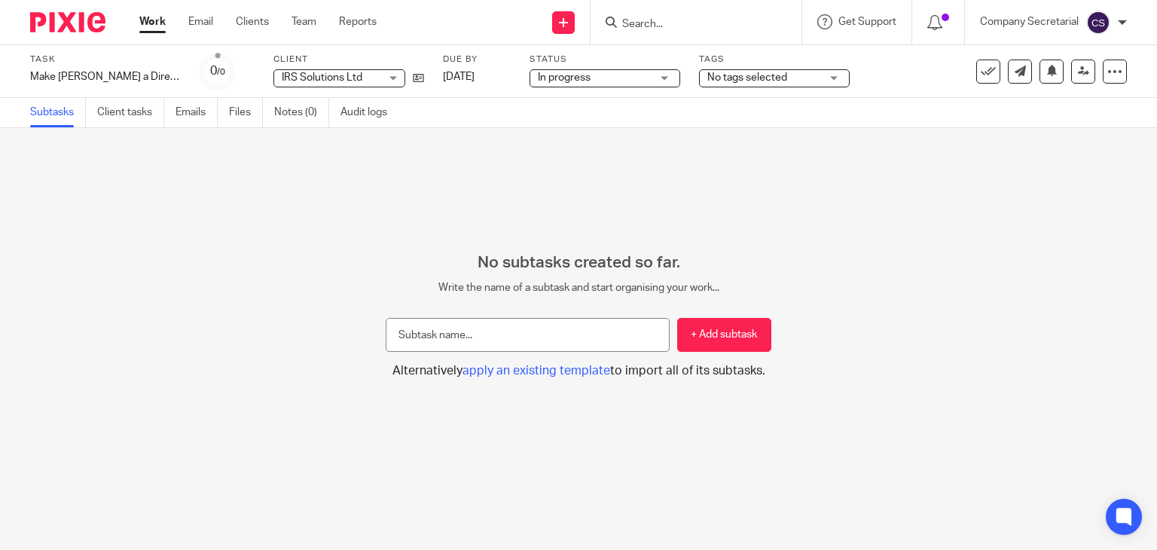
click at [69, 21] on img at bounding box center [67, 22] width 75 height 20
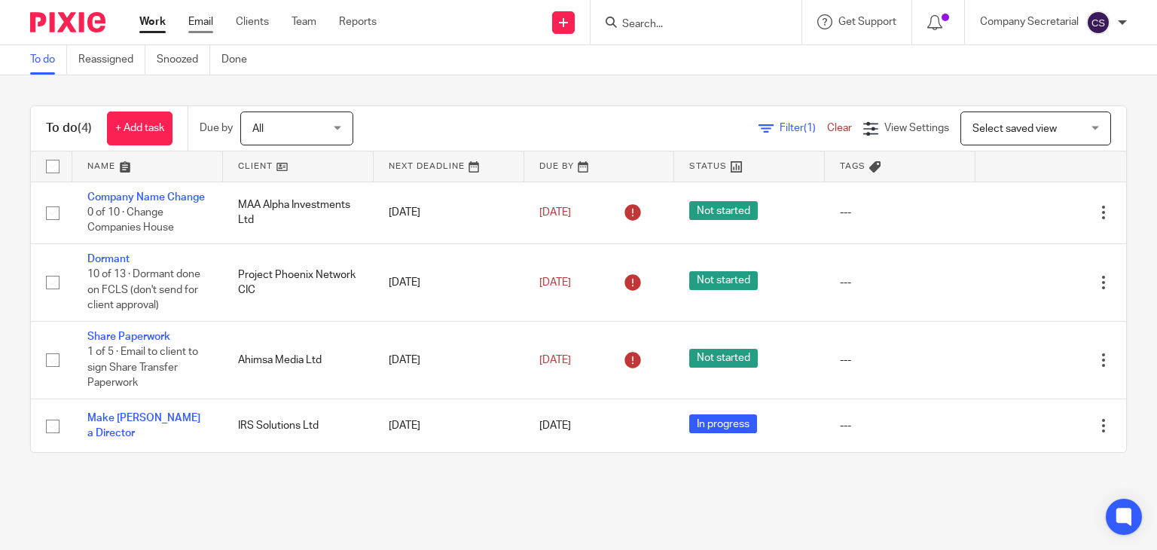
click at [204, 25] on link "Email" at bounding box center [200, 21] width 25 height 15
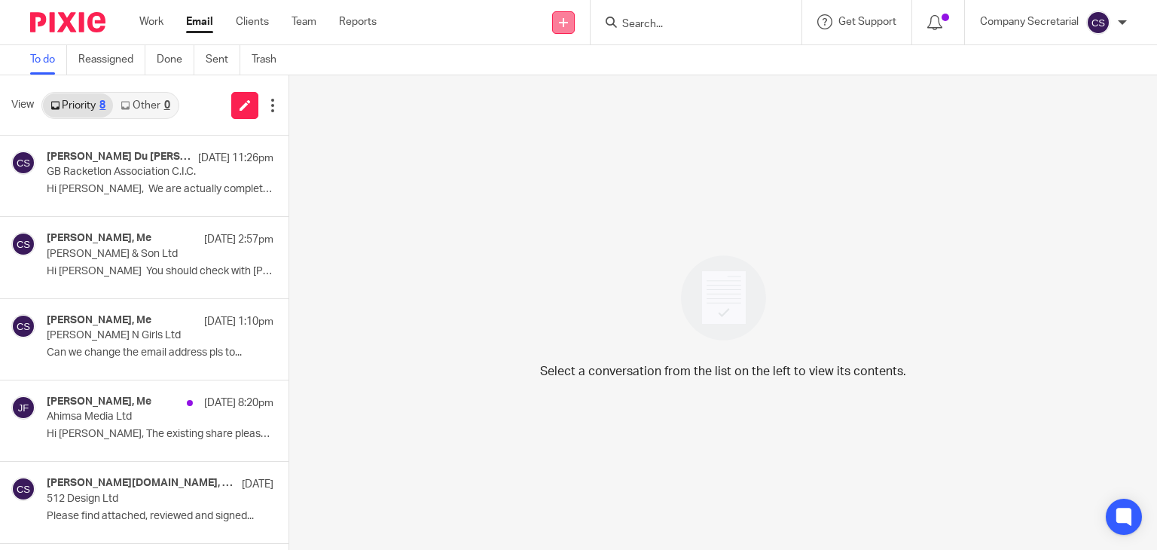
click at [569, 19] on link at bounding box center [563, 22] width 23 height 23
click at [544, 70] on link "Send new email" at bounding box center [562, 71] width 93 height 22
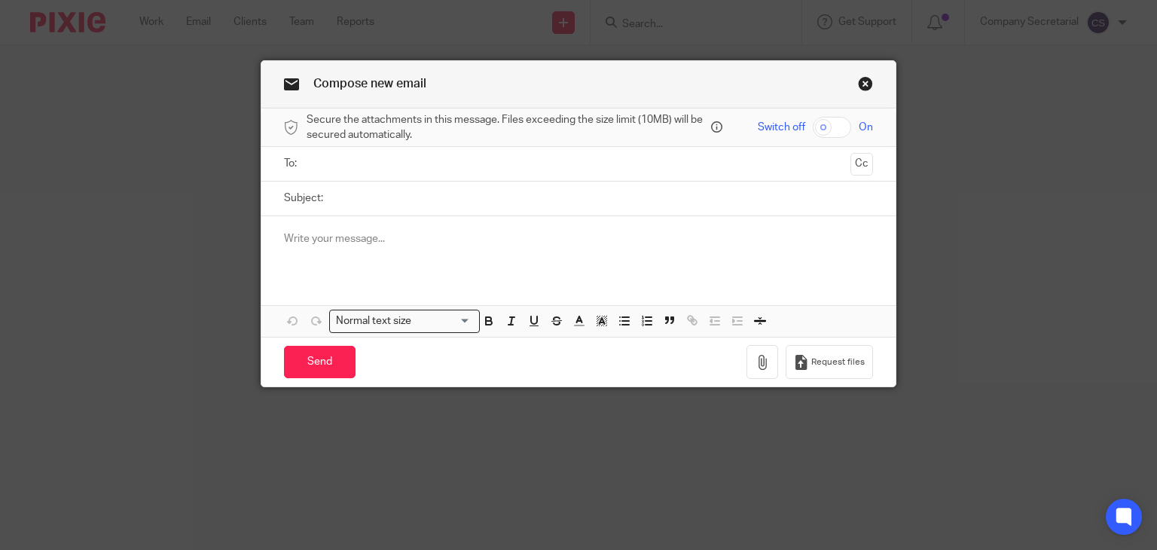
click at [446, 162] on input "text" at bounding box center [578, 163] width 533 height 17
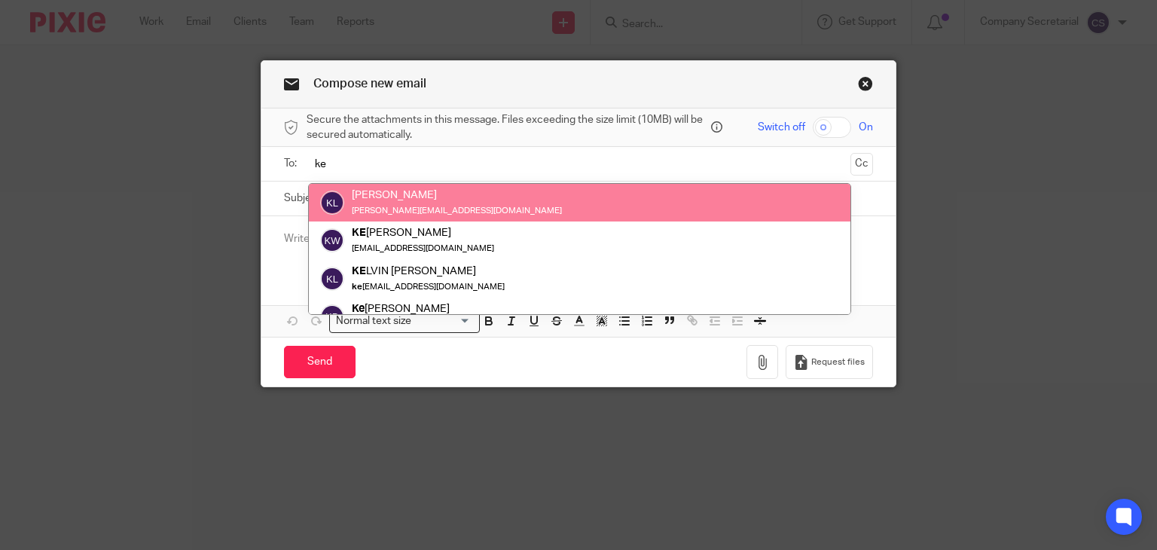
type input "ke"
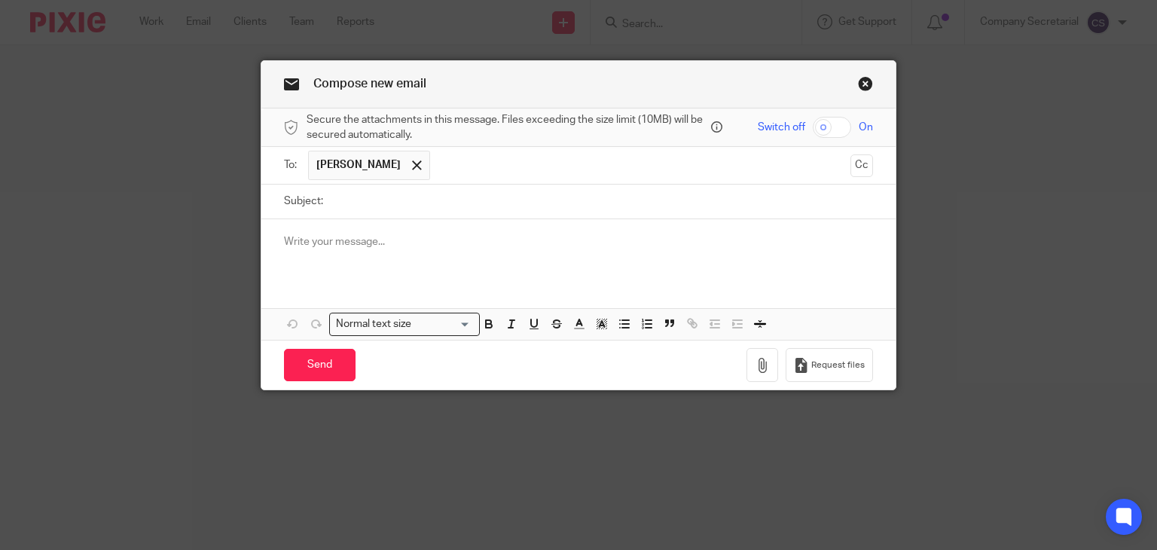
click at [385, 203] on input "Subject:" at bounding box center [602, 202] width 543 height 34
paste input "CM PRIME LTD"
type input "CM PRIME LTD"
click at [397, 244] on p at bounding box center [579, 241] width 590 height 15
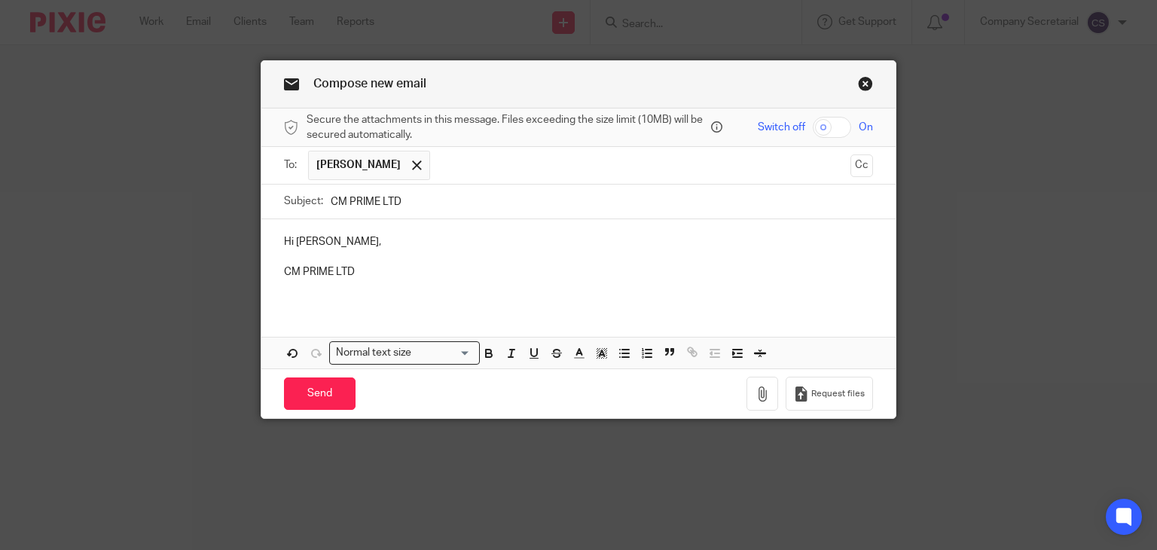
click at [380, 275] on p "CM PRIME LTD" at bounding box center [579, 271] width 590 height 15
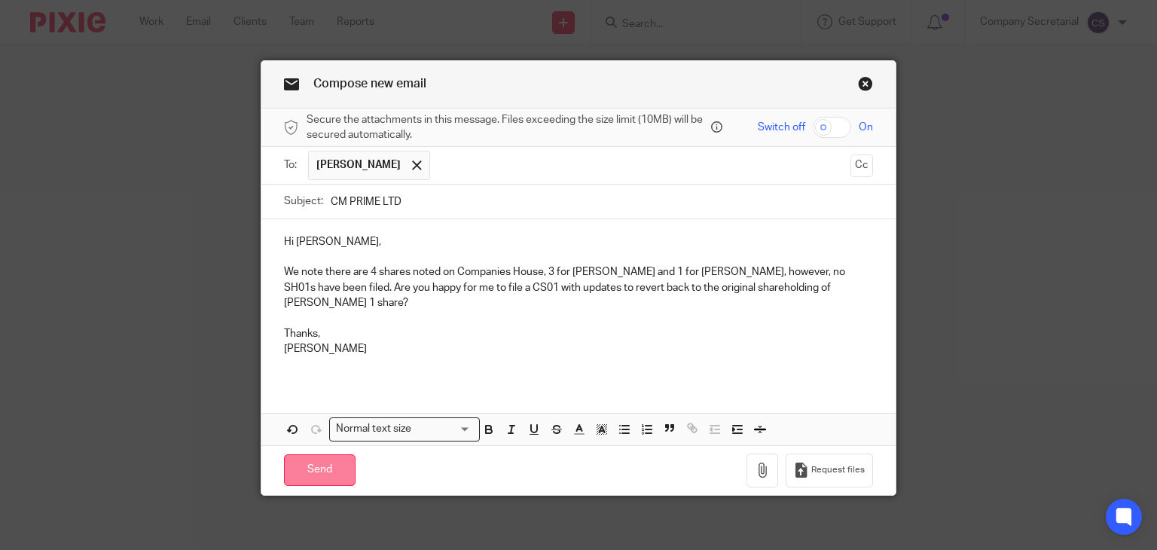
click at [334, 454] on input "Send" at bounding box center [320, 470] width 72 height 32
